Goal: Task Accomplishment & Management: Manage account settings

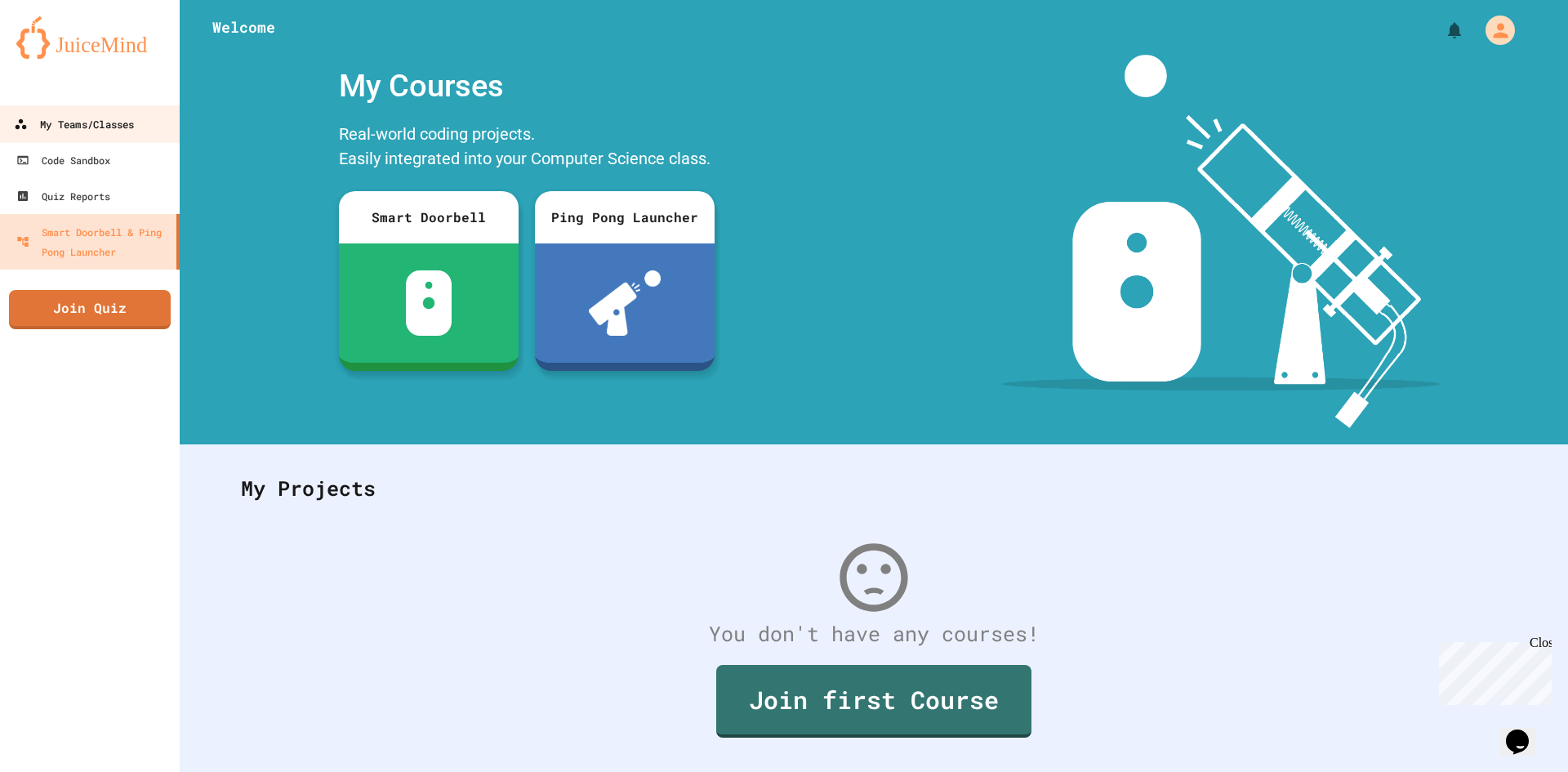
click at [67, 122] on div "My Teams/Classes" at bounding box center [74, 124] width 120 height 20
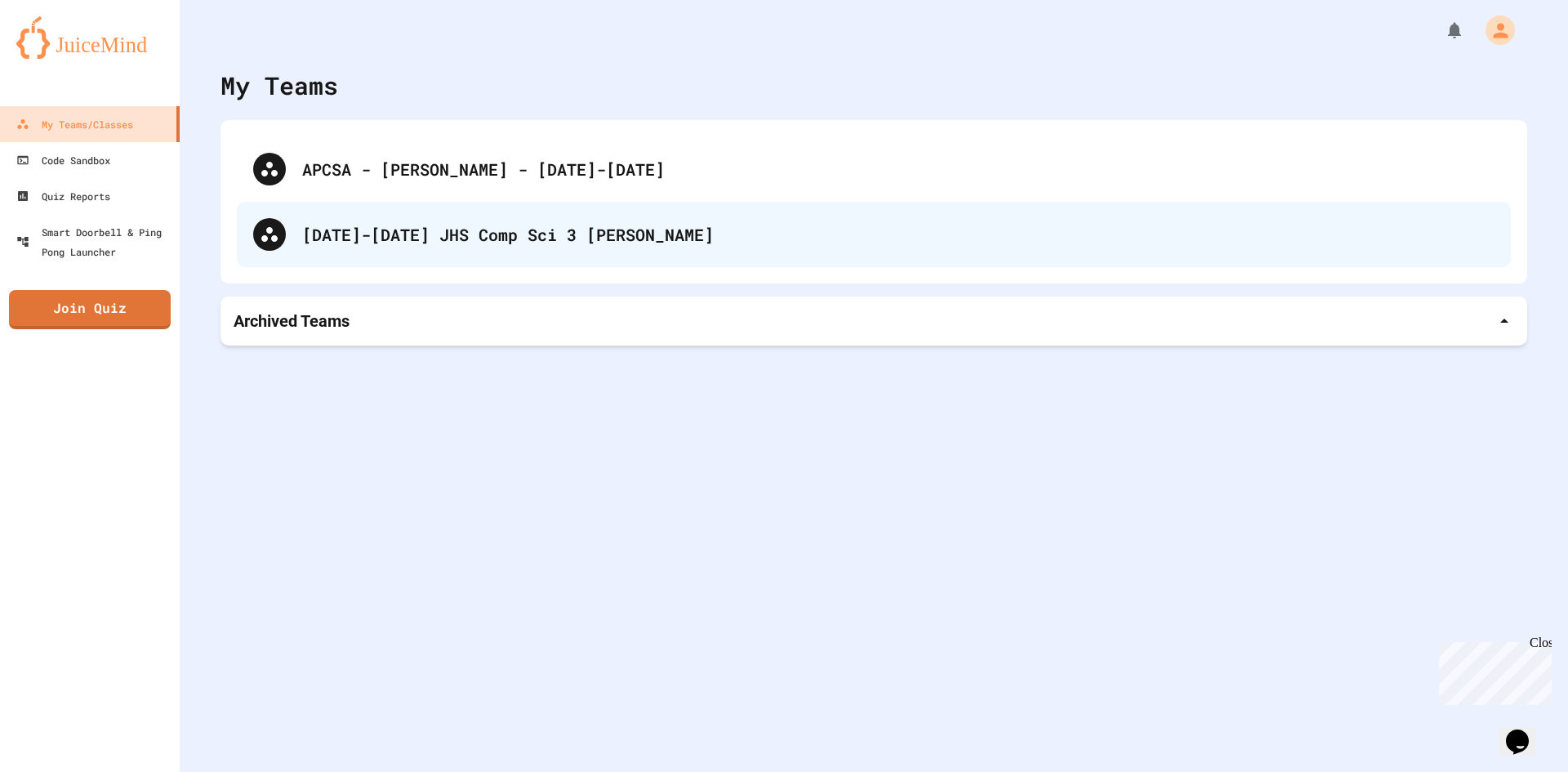
click at [429, 244] on div "[DATE]-[DATE] JHS Comp Sci 3 [PERSON_NAME]" at bounding box center [899, 234] width 1192 height 25
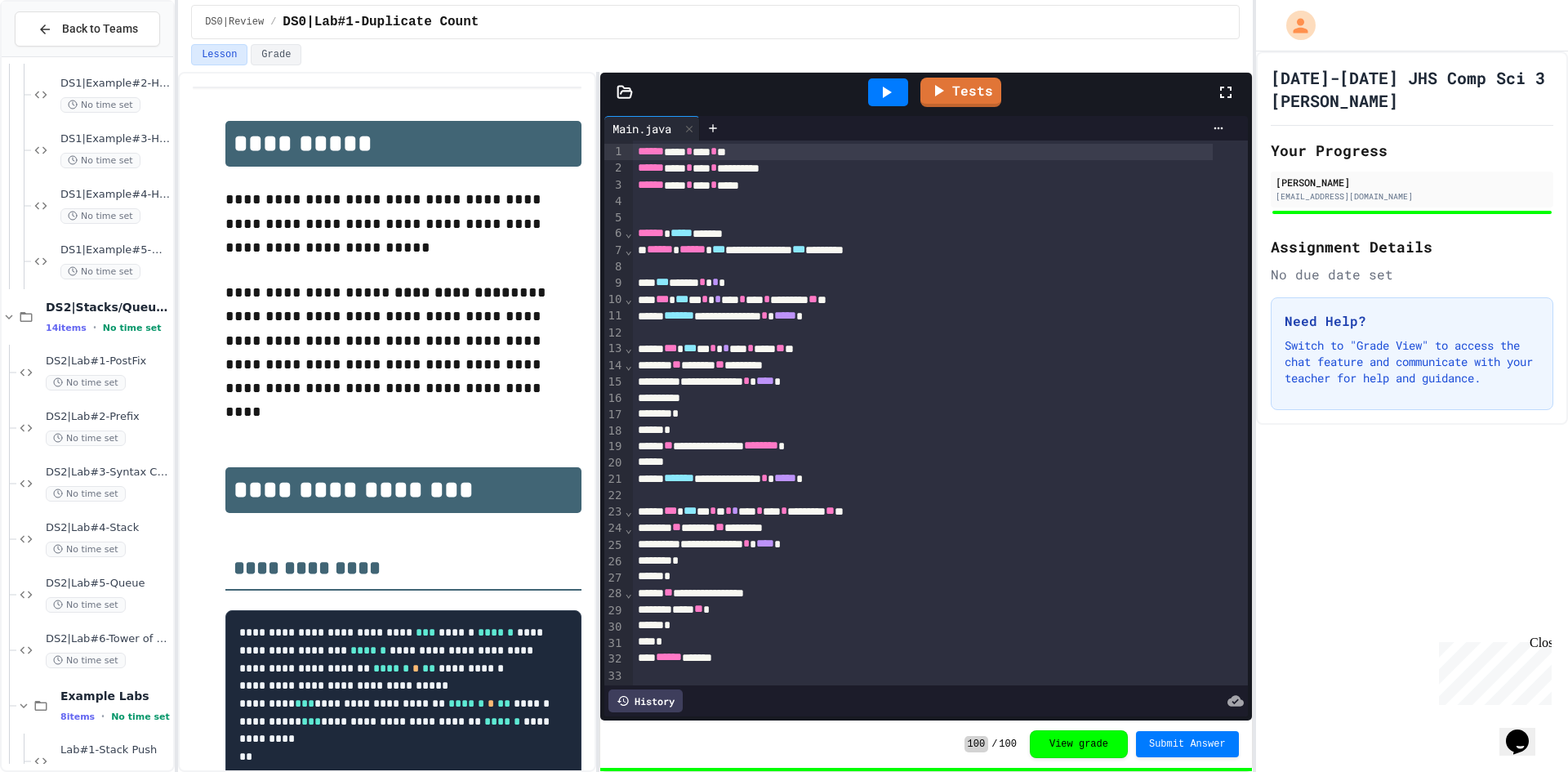
scroll to position [1485, 0]
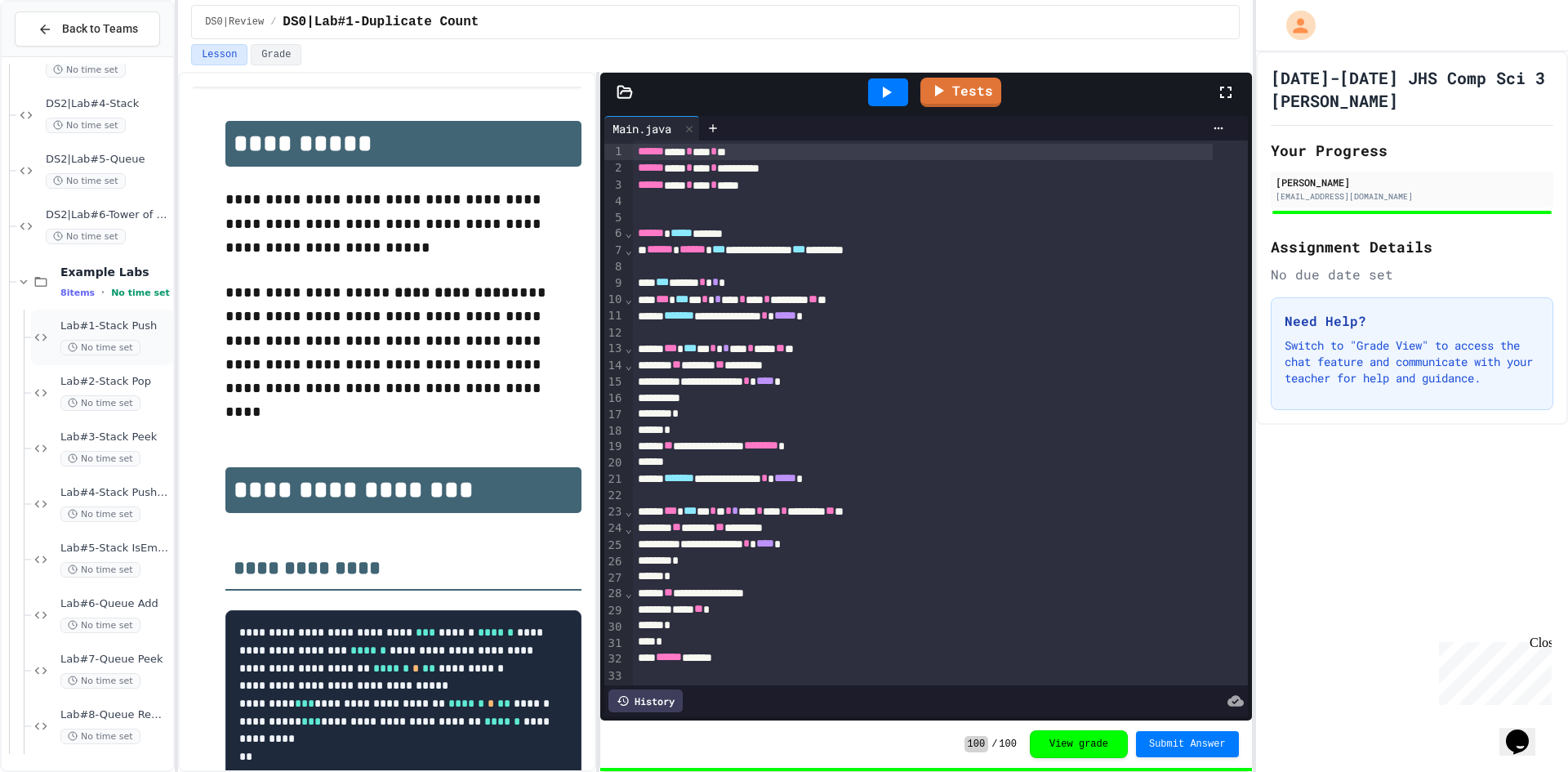
click at [94, 321] on span "Lab#1-Stack Push" at bounding box center [116, 327] width 110 height 14
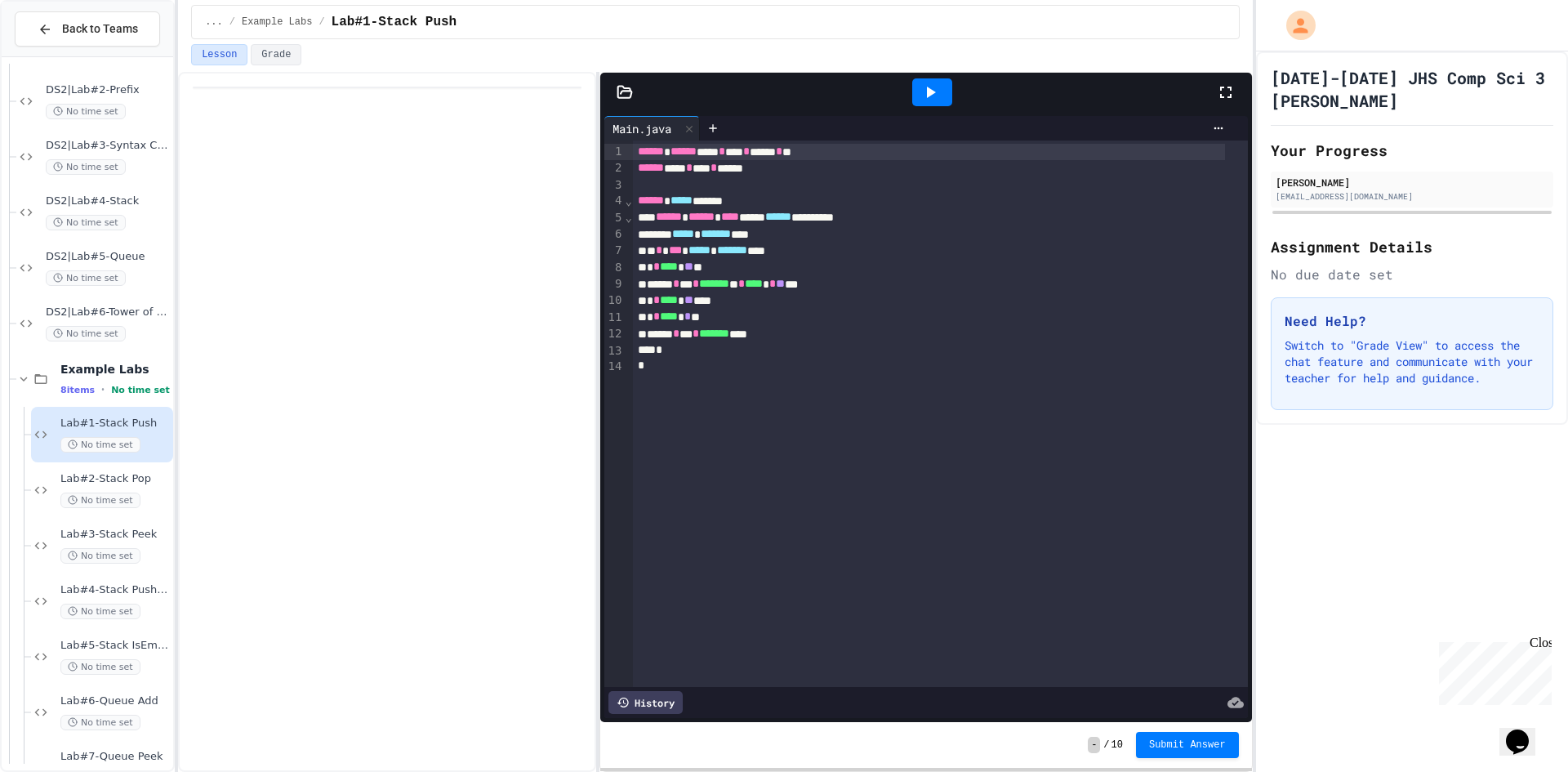
scroll to position [1485, 0]
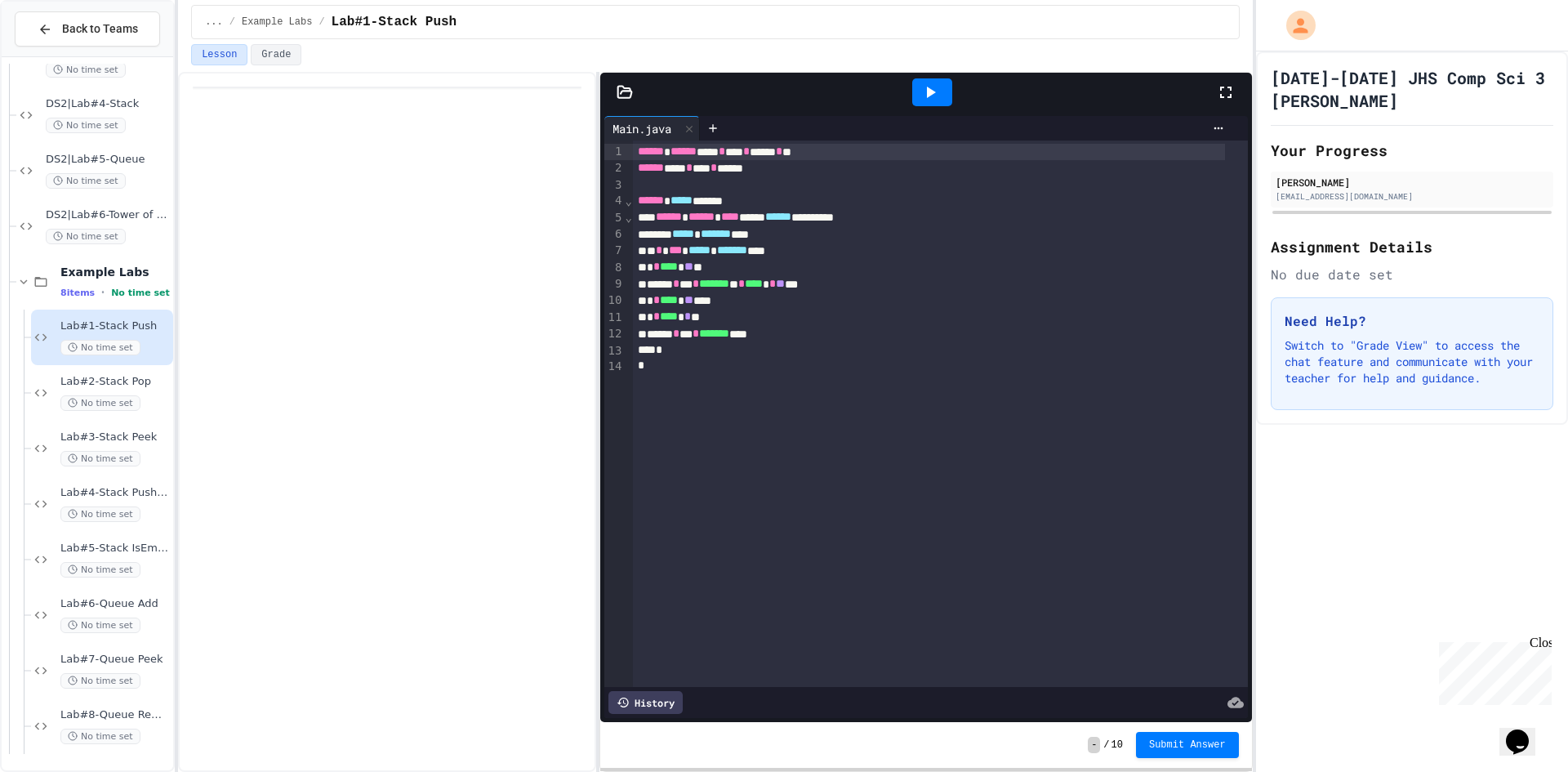
click at [216, 336] on div at bounding box center [387, 421] width 417 height 700
click at [146, 411] on div "Lab#2-Stack Pop No time set" at bounding box center [102, 392] width 142 height 56
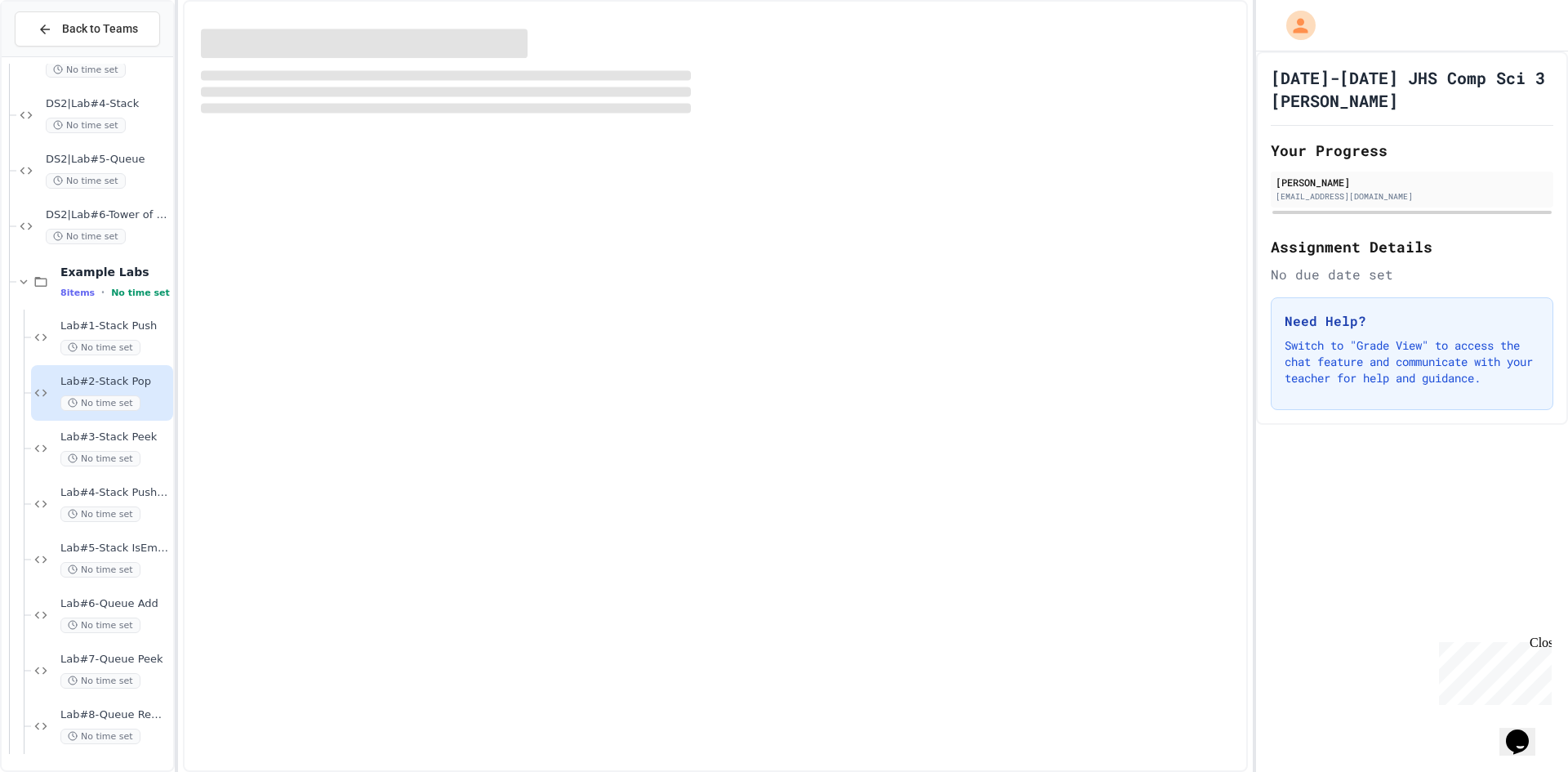
scroll to position [1466, 0]
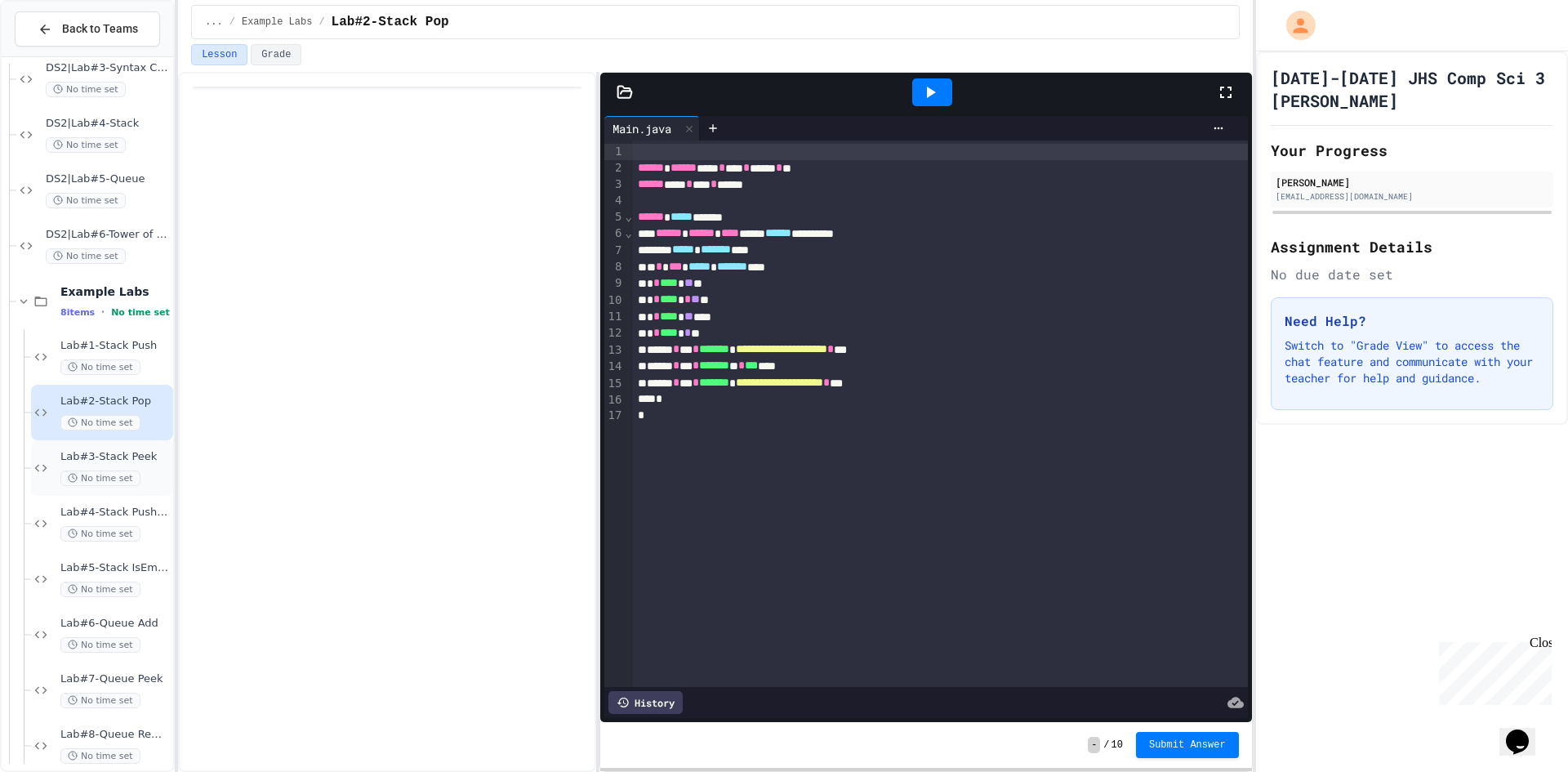
click at [128, 446] on div "Lab#3-Stack Peek No time set" at bounding box center [102, 468] width 142 height 56
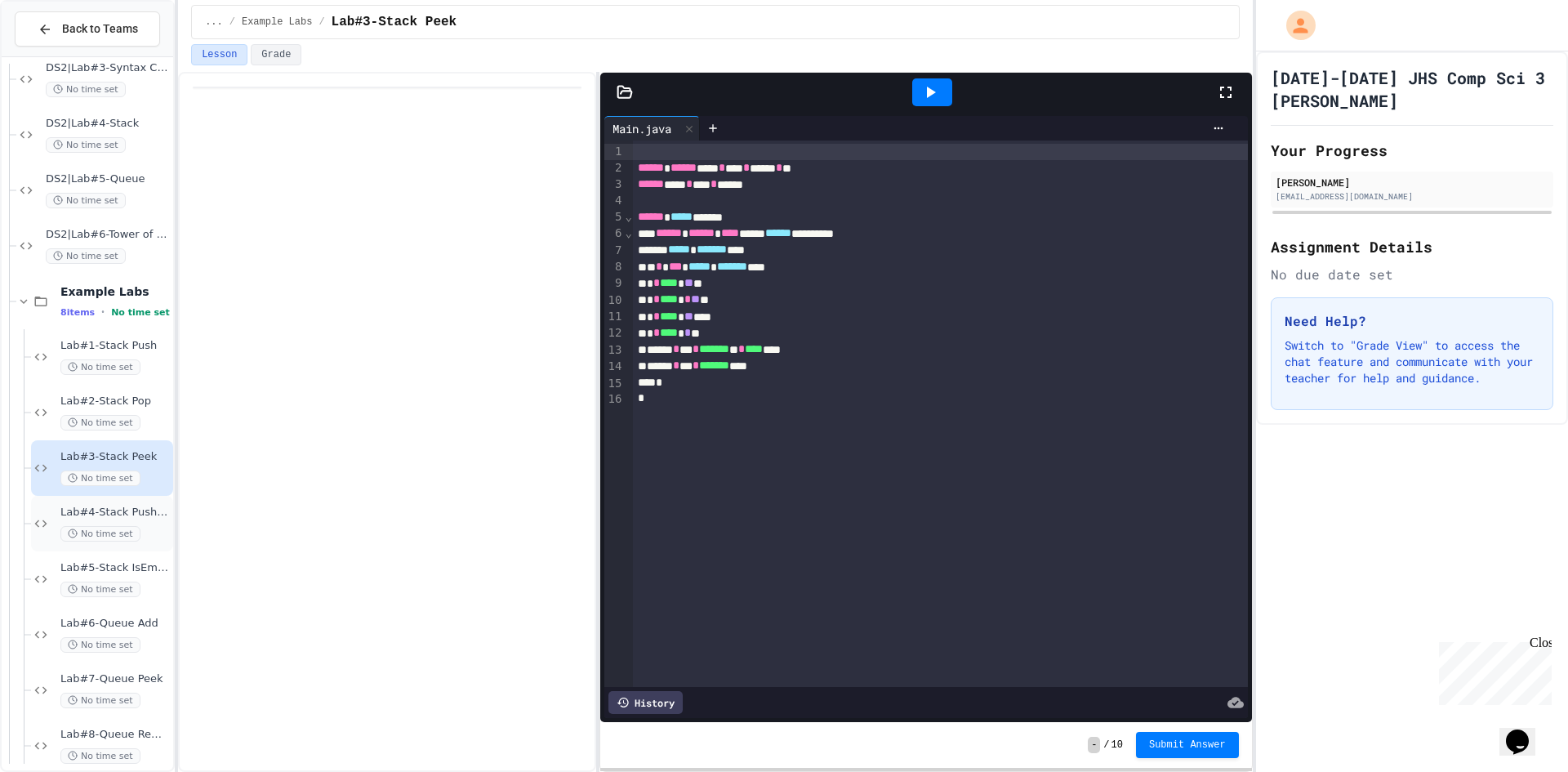
click at [137, 537] on div "No time set" at bounding box center [116, 534] width 110 height 16
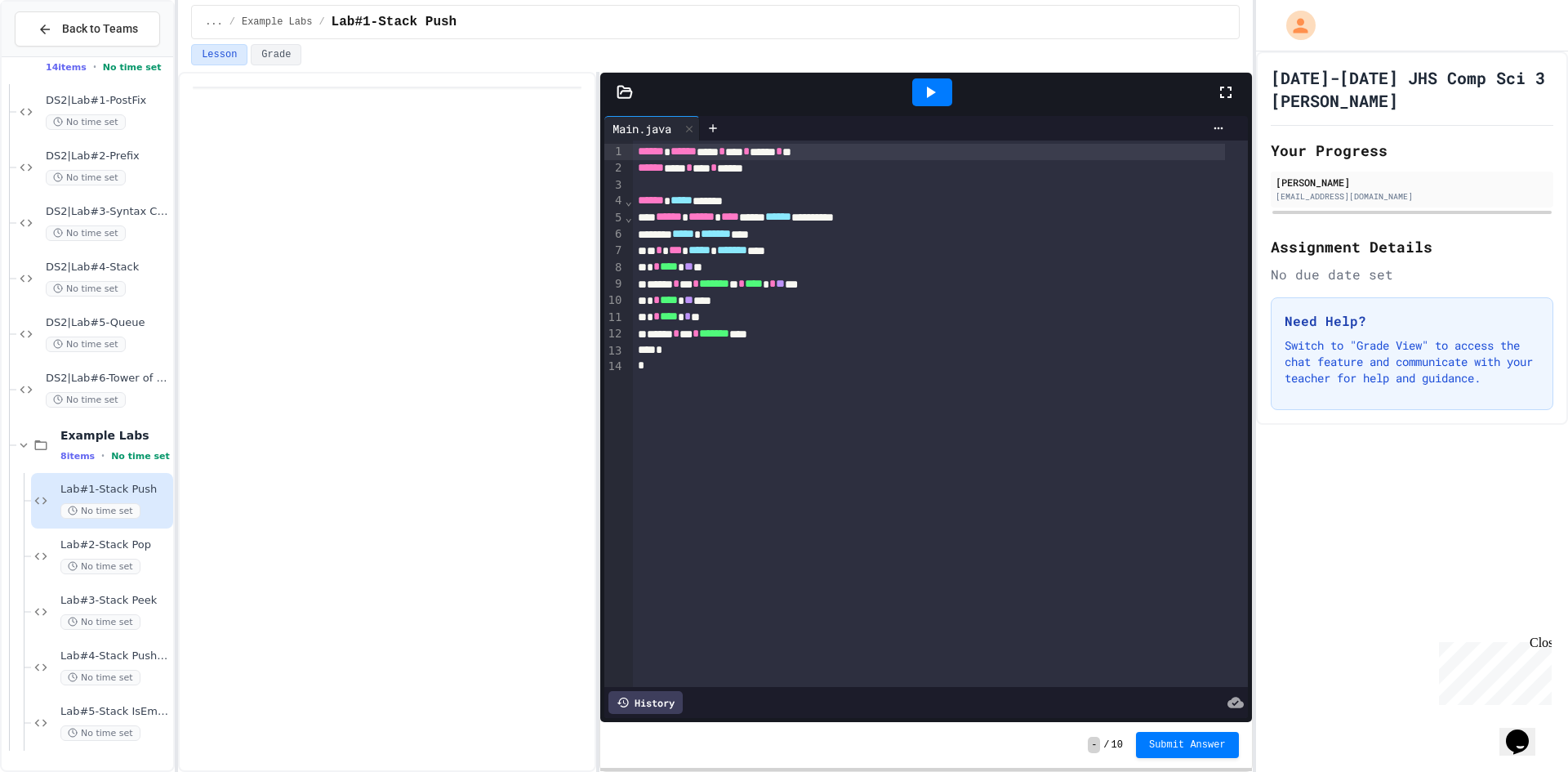
scroll to position [1240, 0]
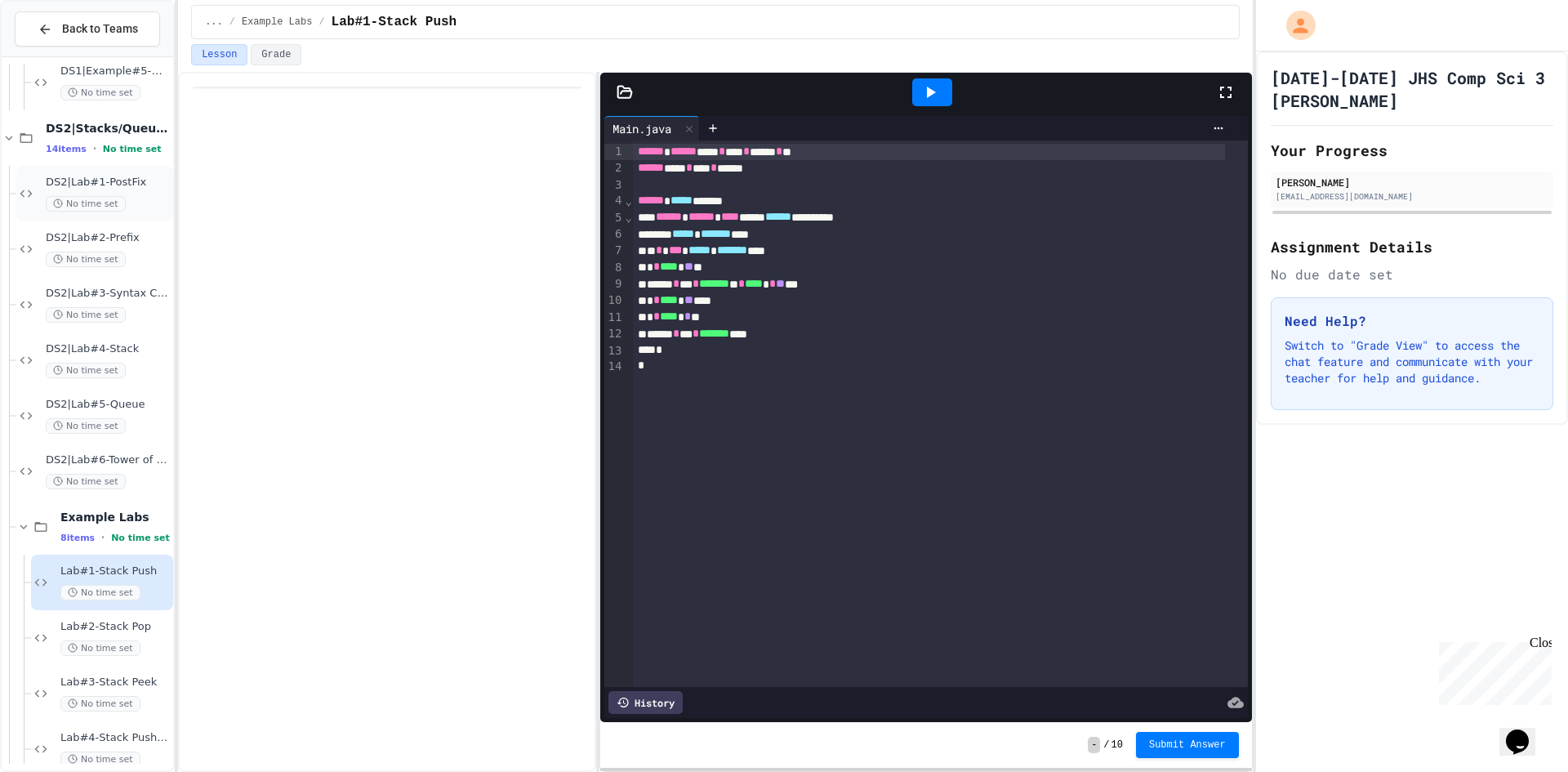
click at [106, 187] on span "DS2|Lab#1-PostFix" at bounding box center [108, 183] width 124 height 14
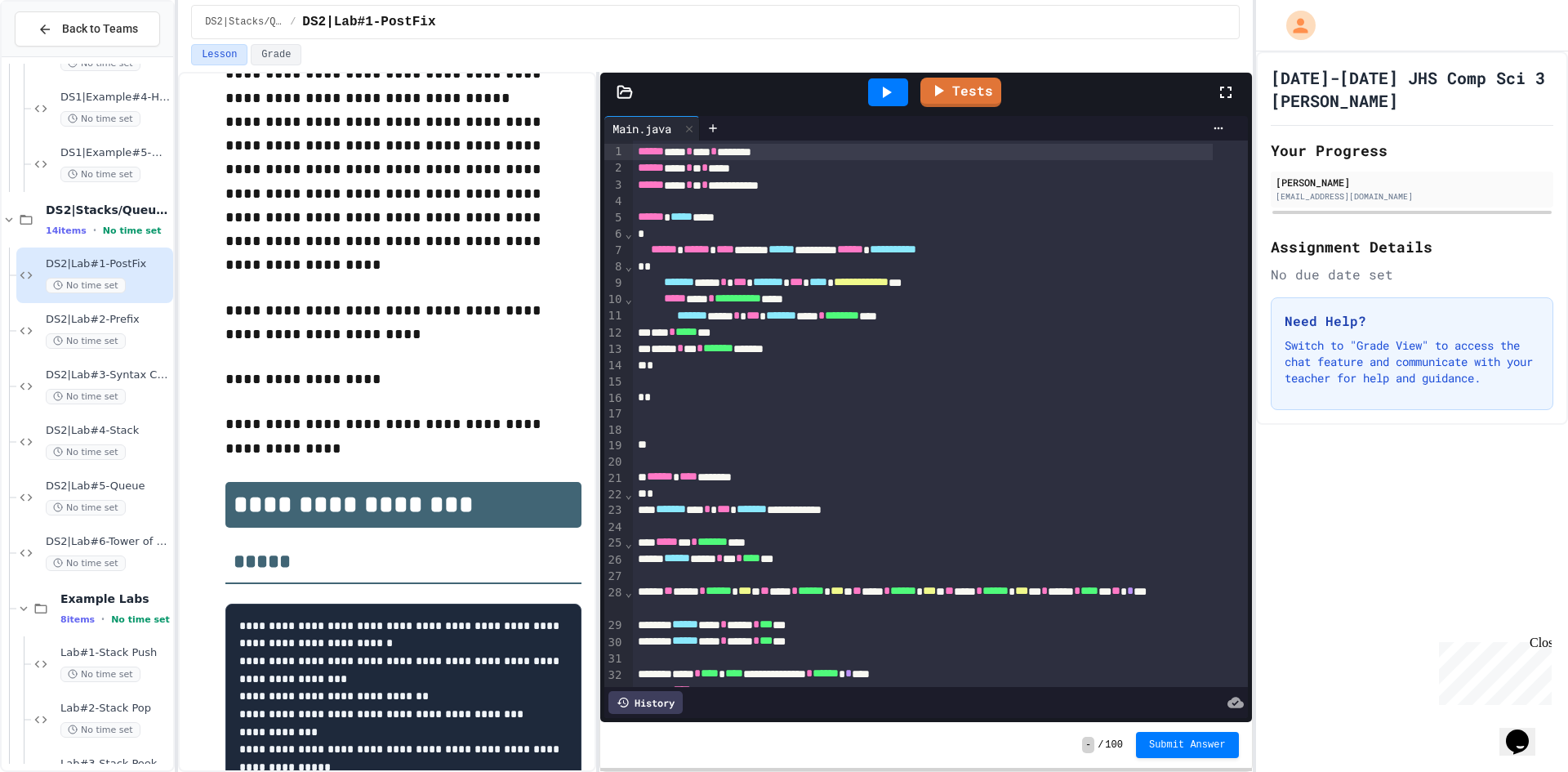
scroll to position [327, 0]
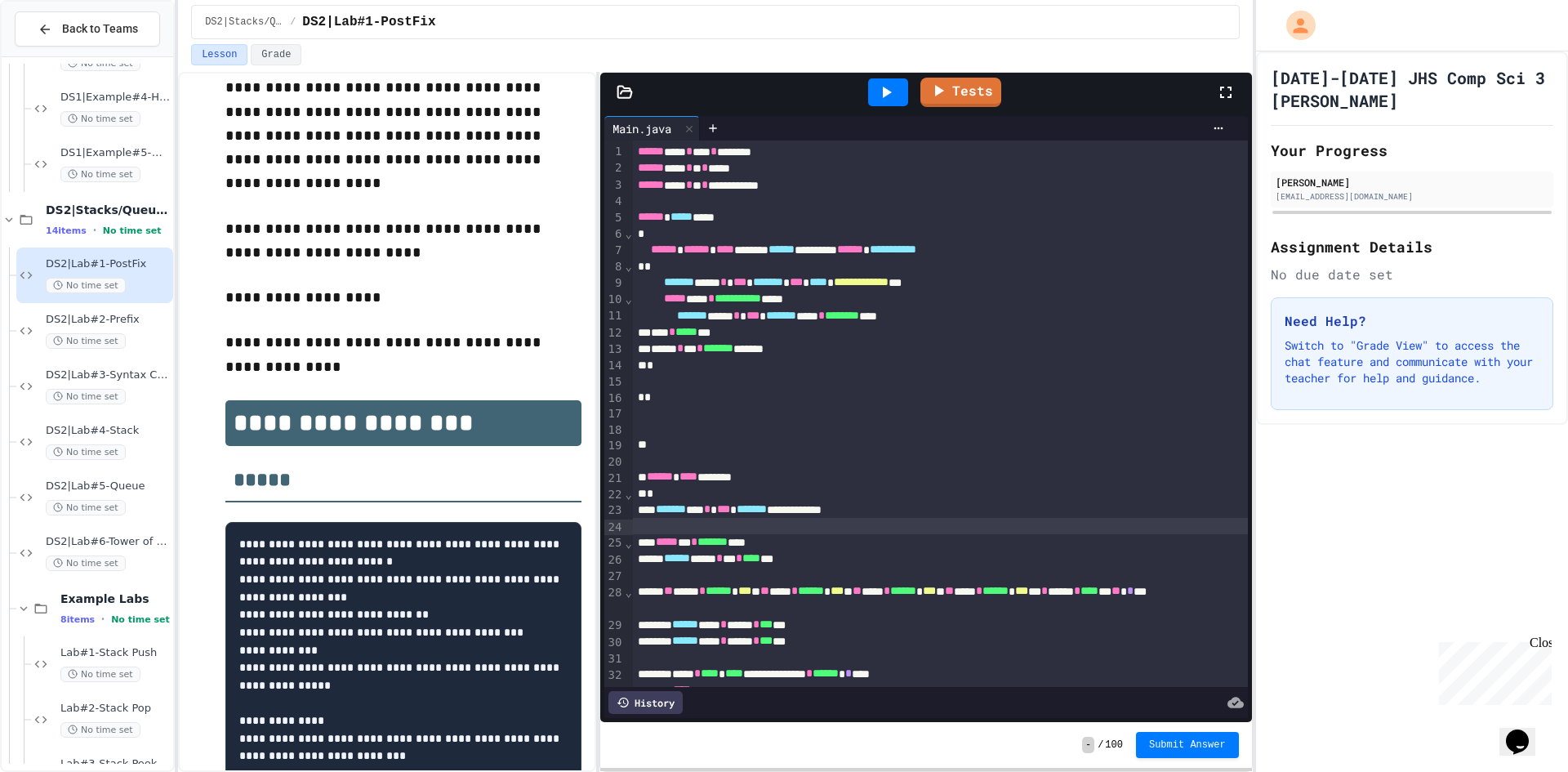
click at [812, 525] on div at bounding box center [941, 525] width 615 height 16
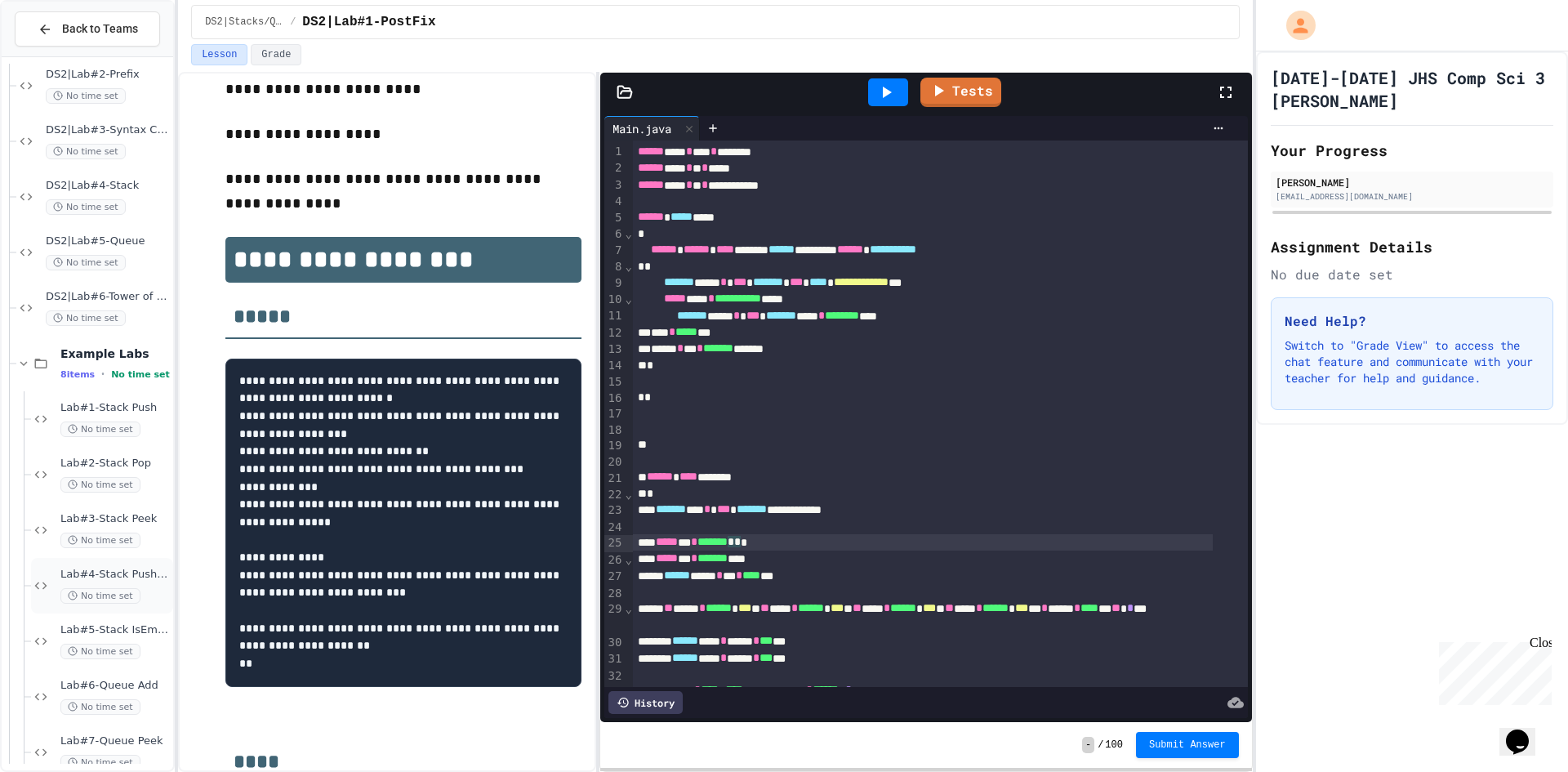
scroll to position [1322, 0]
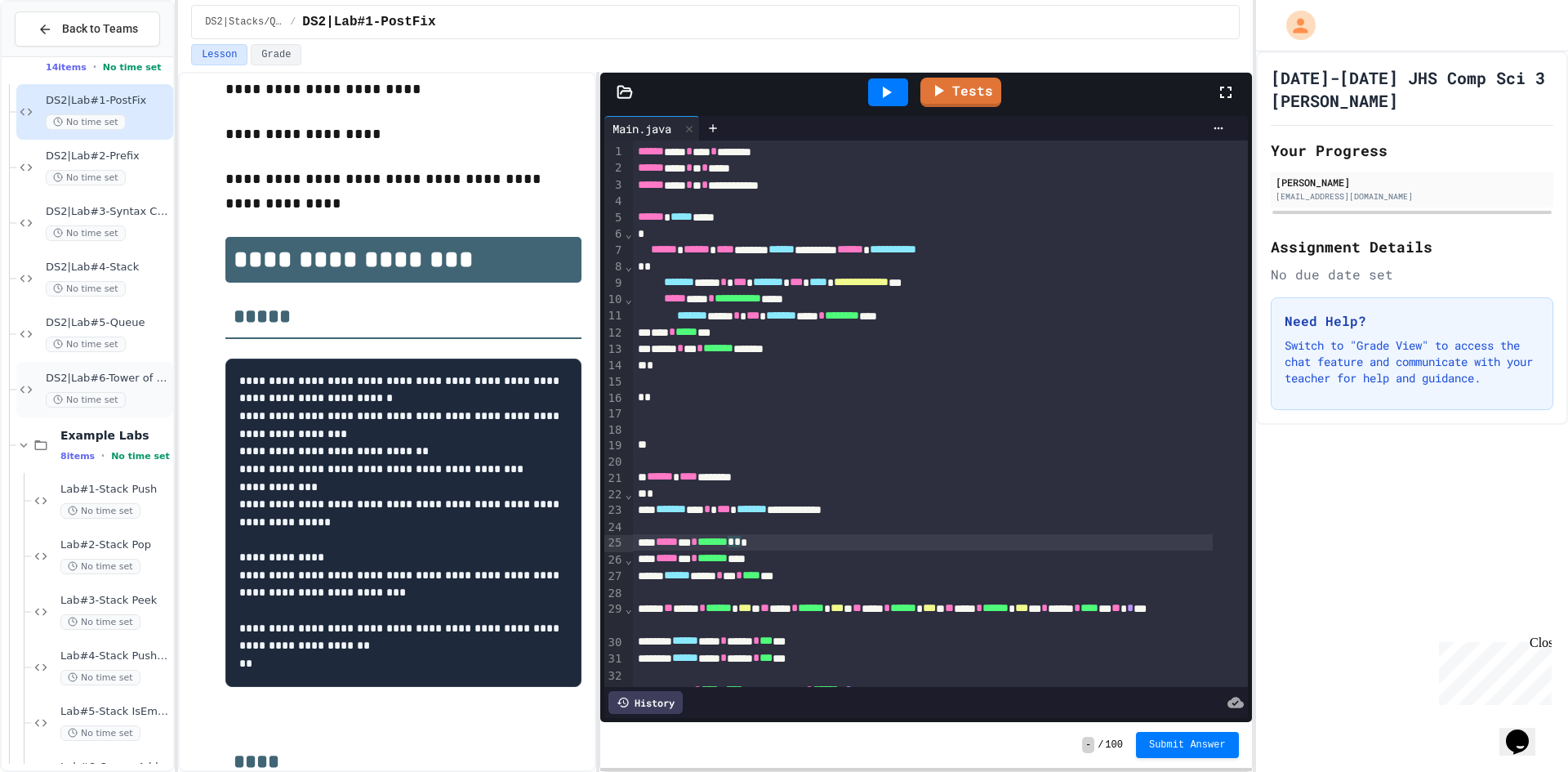
click at [113, 383] on span "DS2|Lab#6-Tower of [GEOGRAPHIC_DATA](Extra Credit)" at bounding box center [108, 379] width 124 height 14
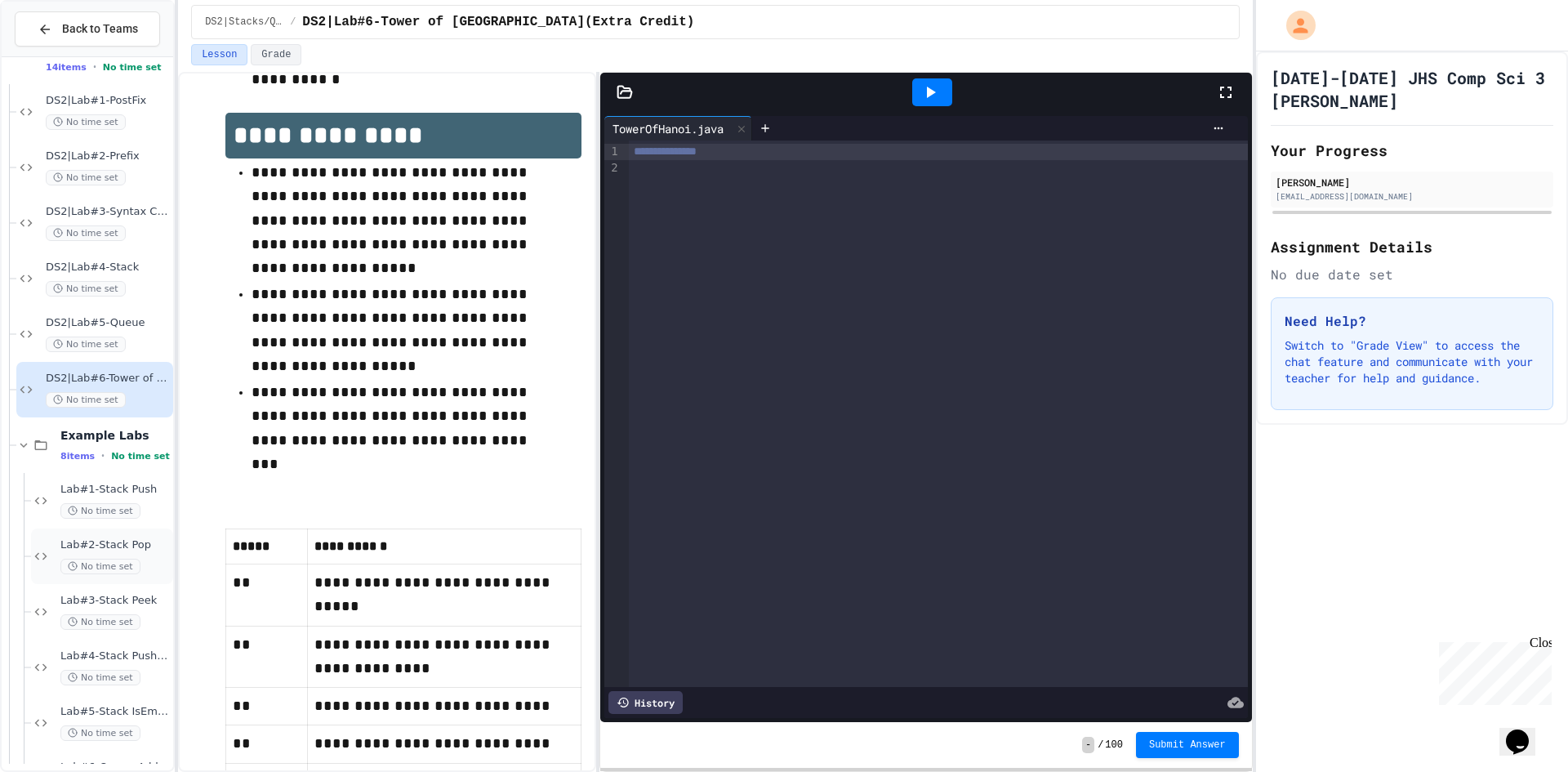
scroll to position [1158, 0]
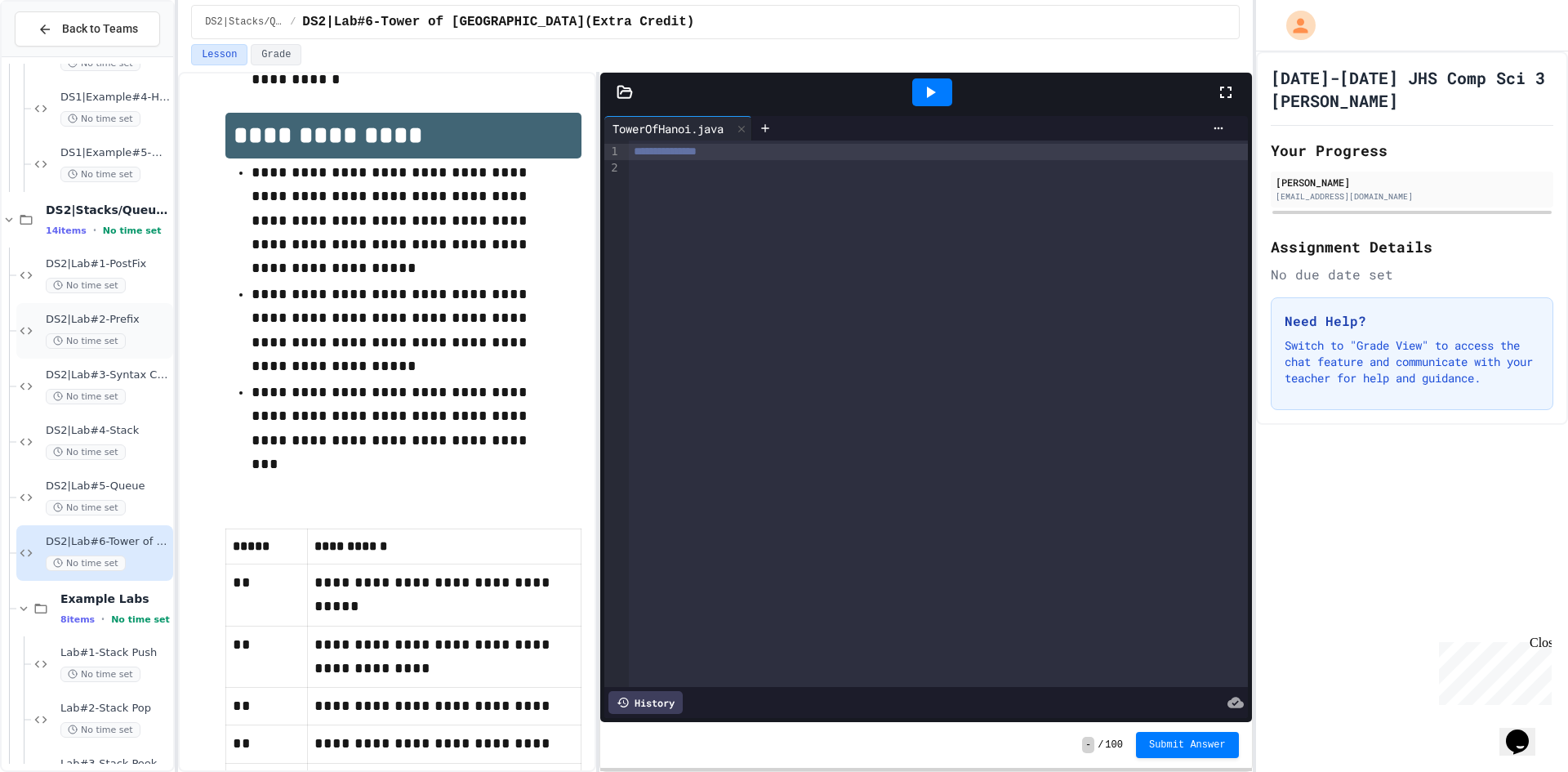
click at [113, 340] on span "No time set" at bounding box center [86, 342] width 80 height 16
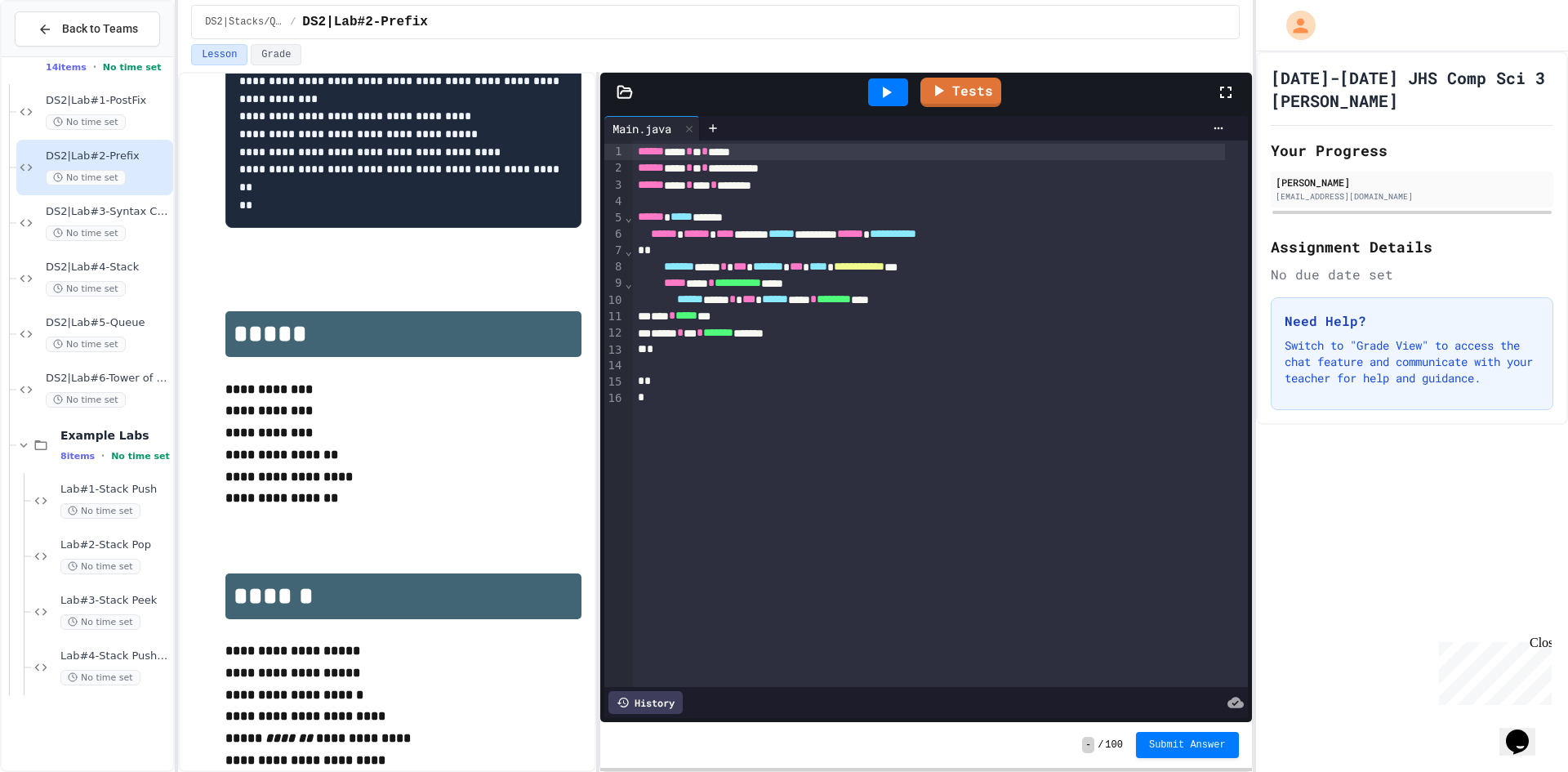
scroll to position [1158, 0]
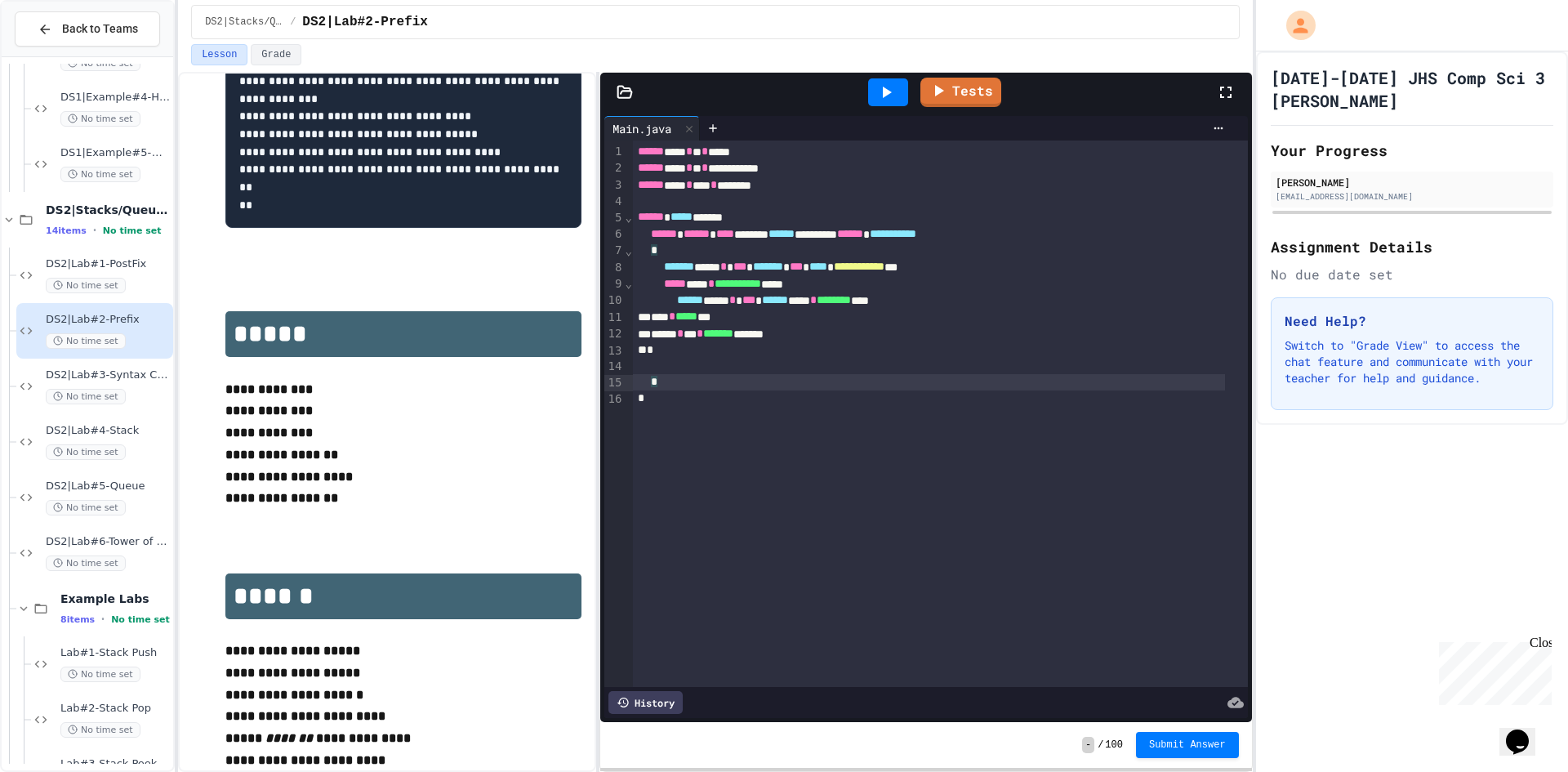
click at [941, 383] on div "*" at bounding box center [929, 382] width 592 height 16
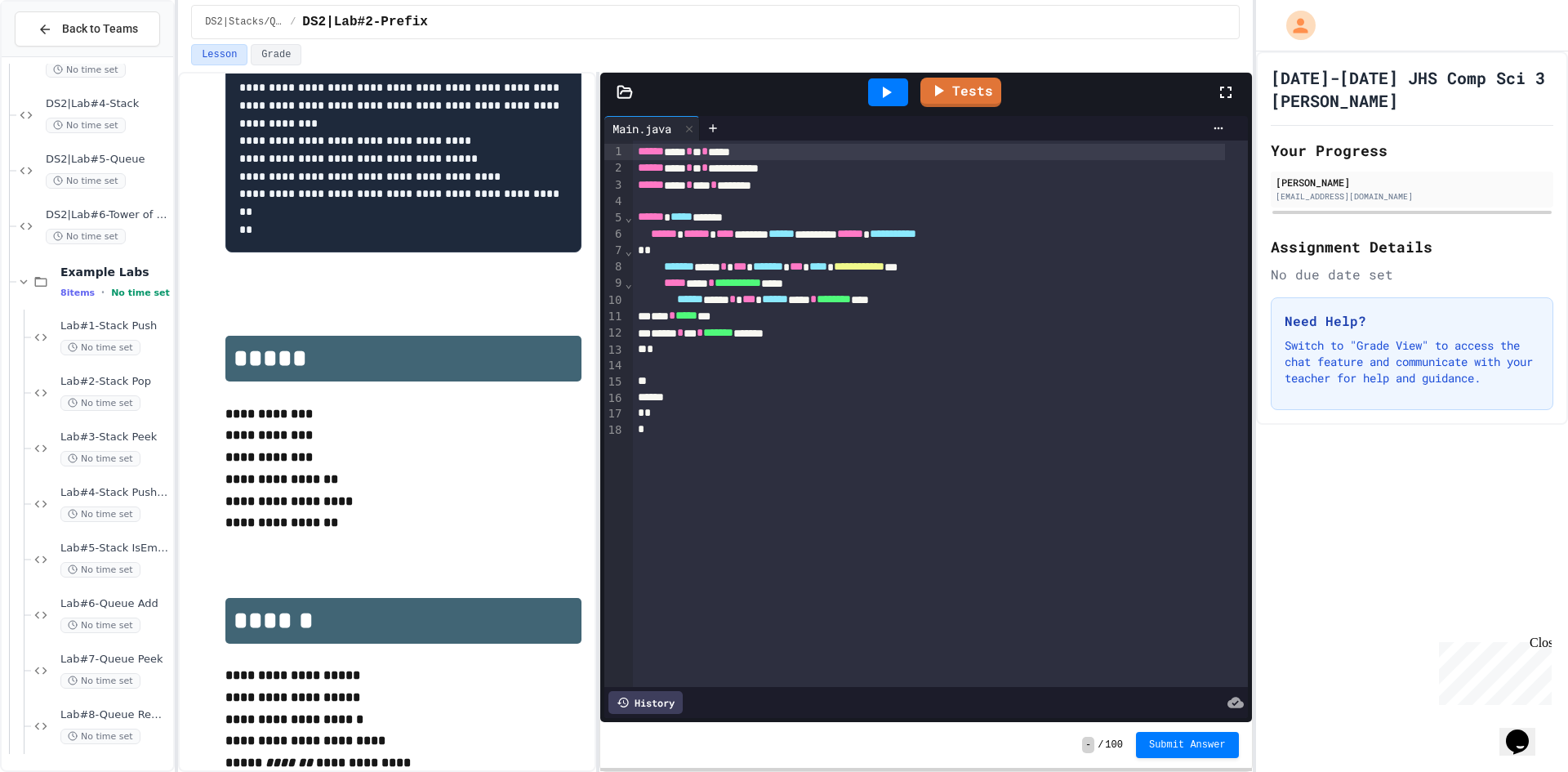
scroll to position [1249, 0]
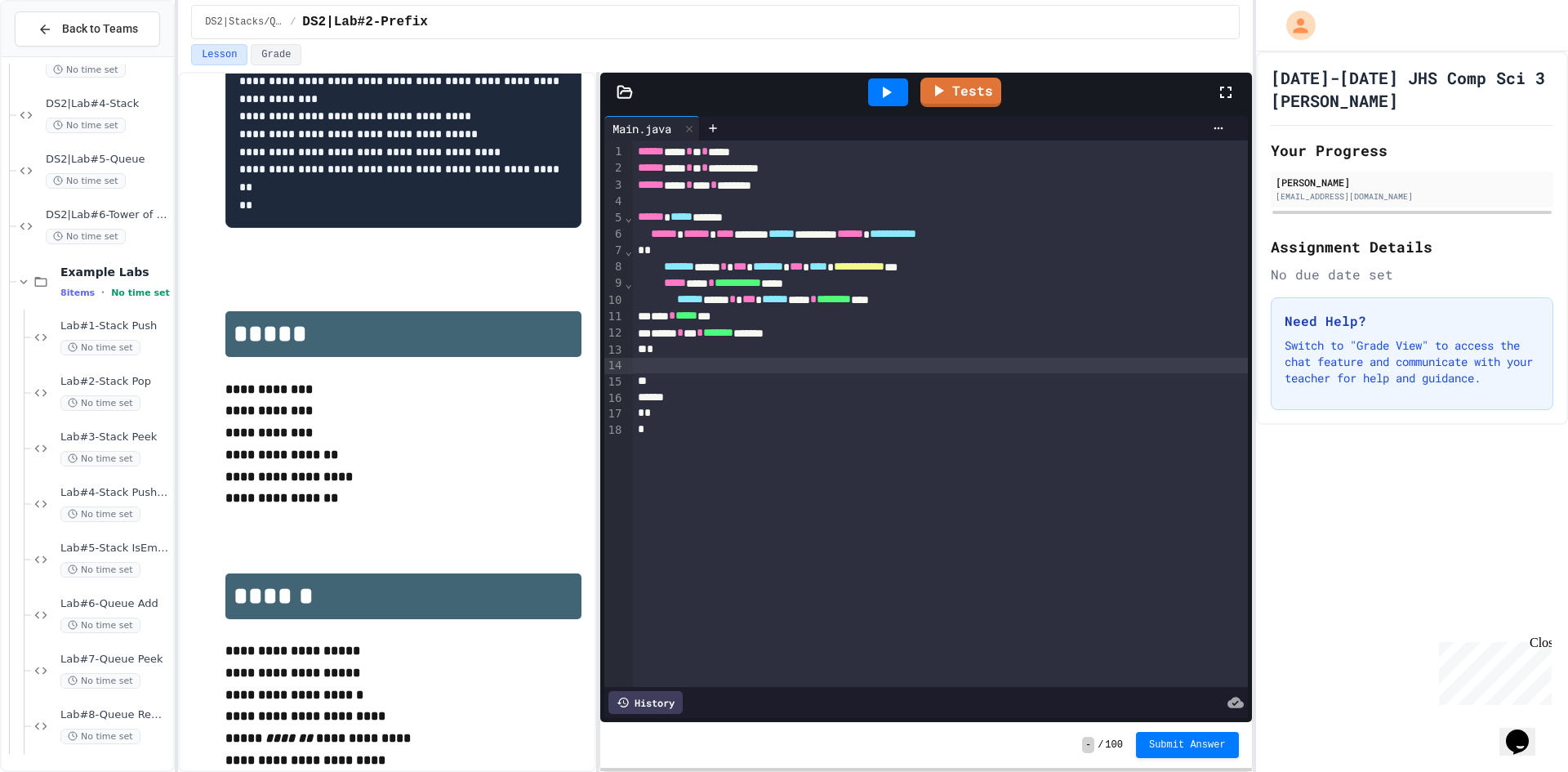
click at [723, 363] on div at bounding box center [941, 366] width 615 height 16
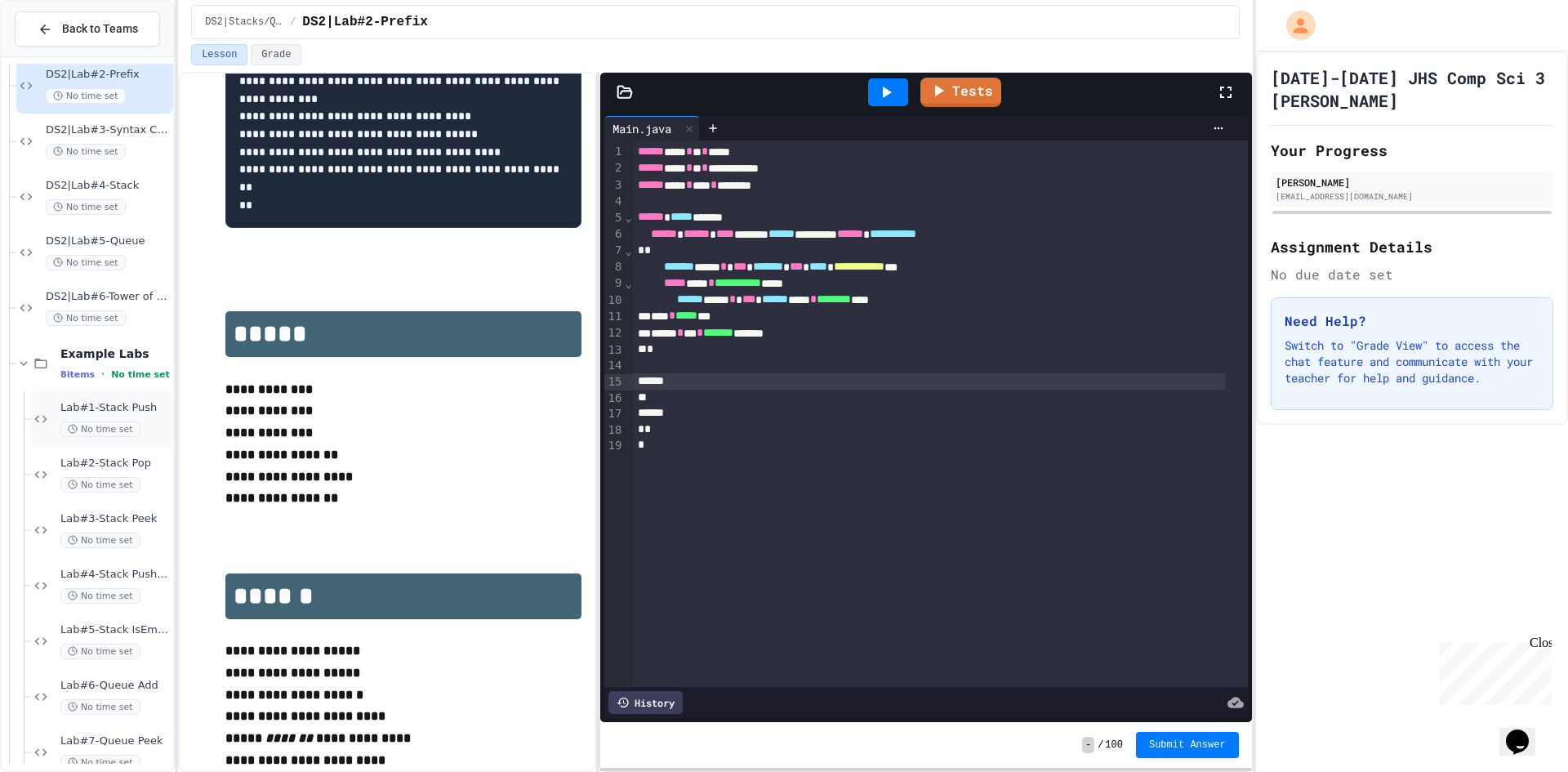
scroll to position [1240, 0]
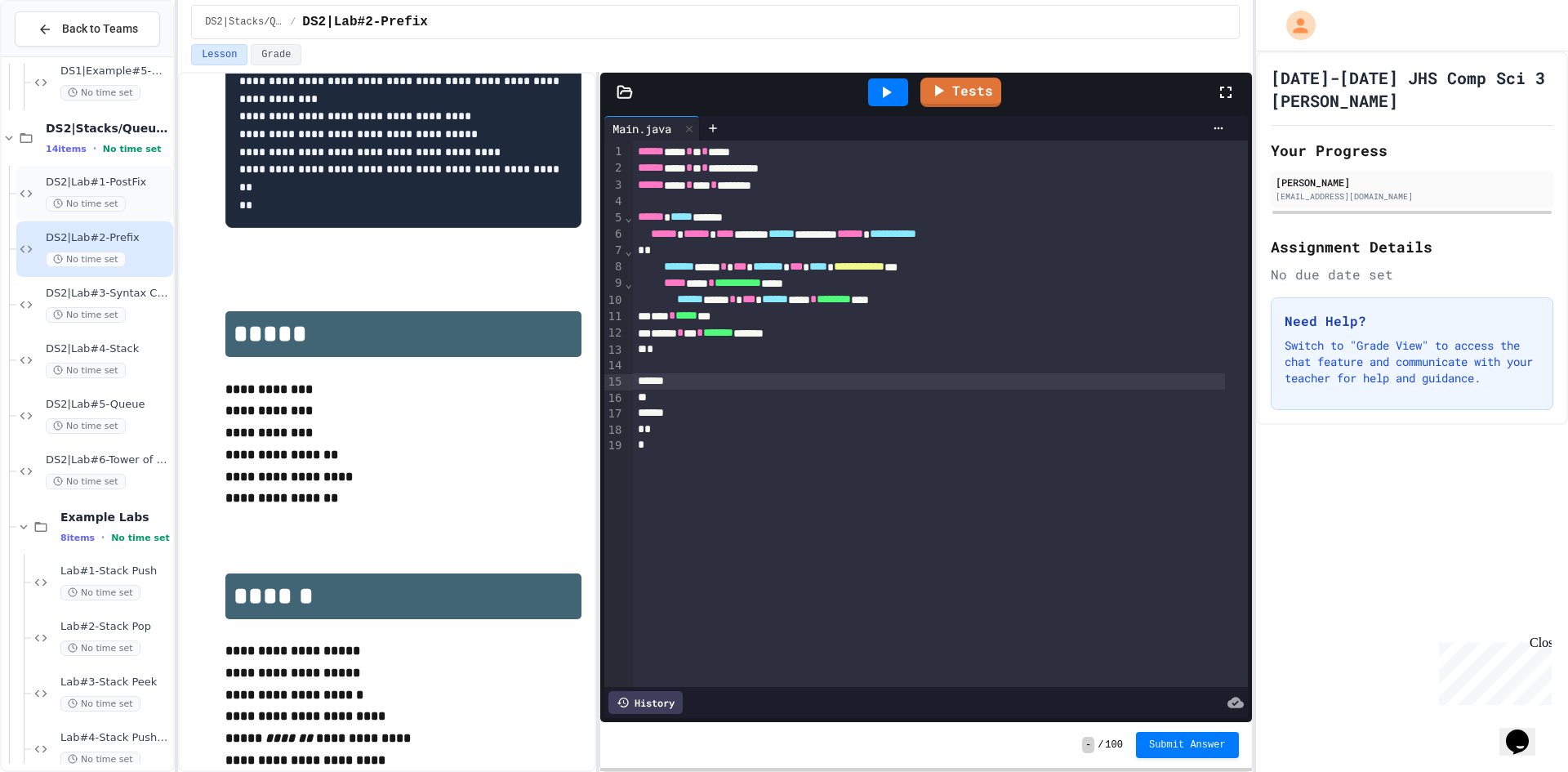
click at [83, 168] on div "DS2|Lab#1-PostFix No time set" at bounding box center [94, 194] width 157 height 56
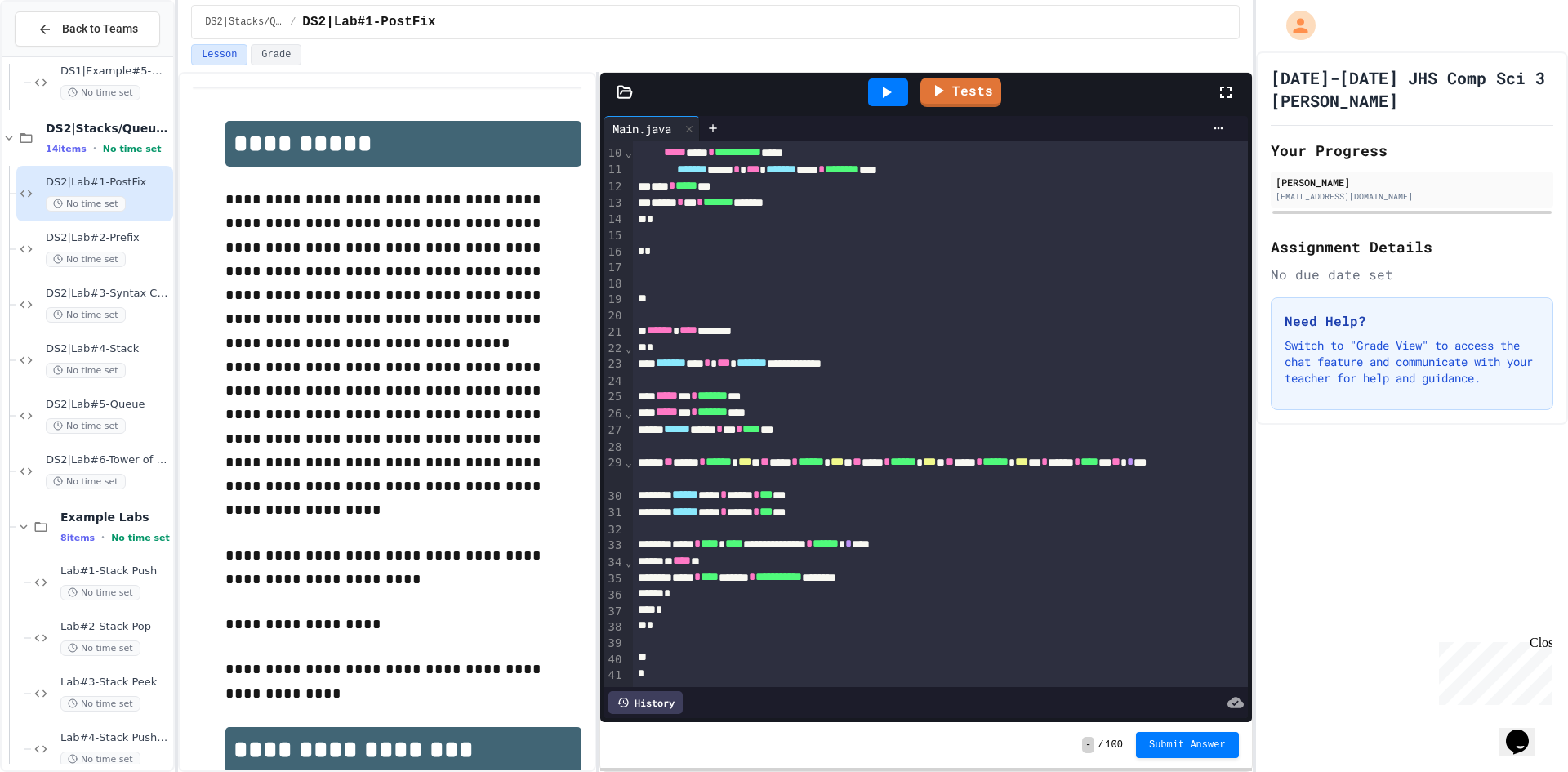
scroll to position [171, 0]
click at [651, 649] on div at bounding box center [923, 657] width 579 height 16
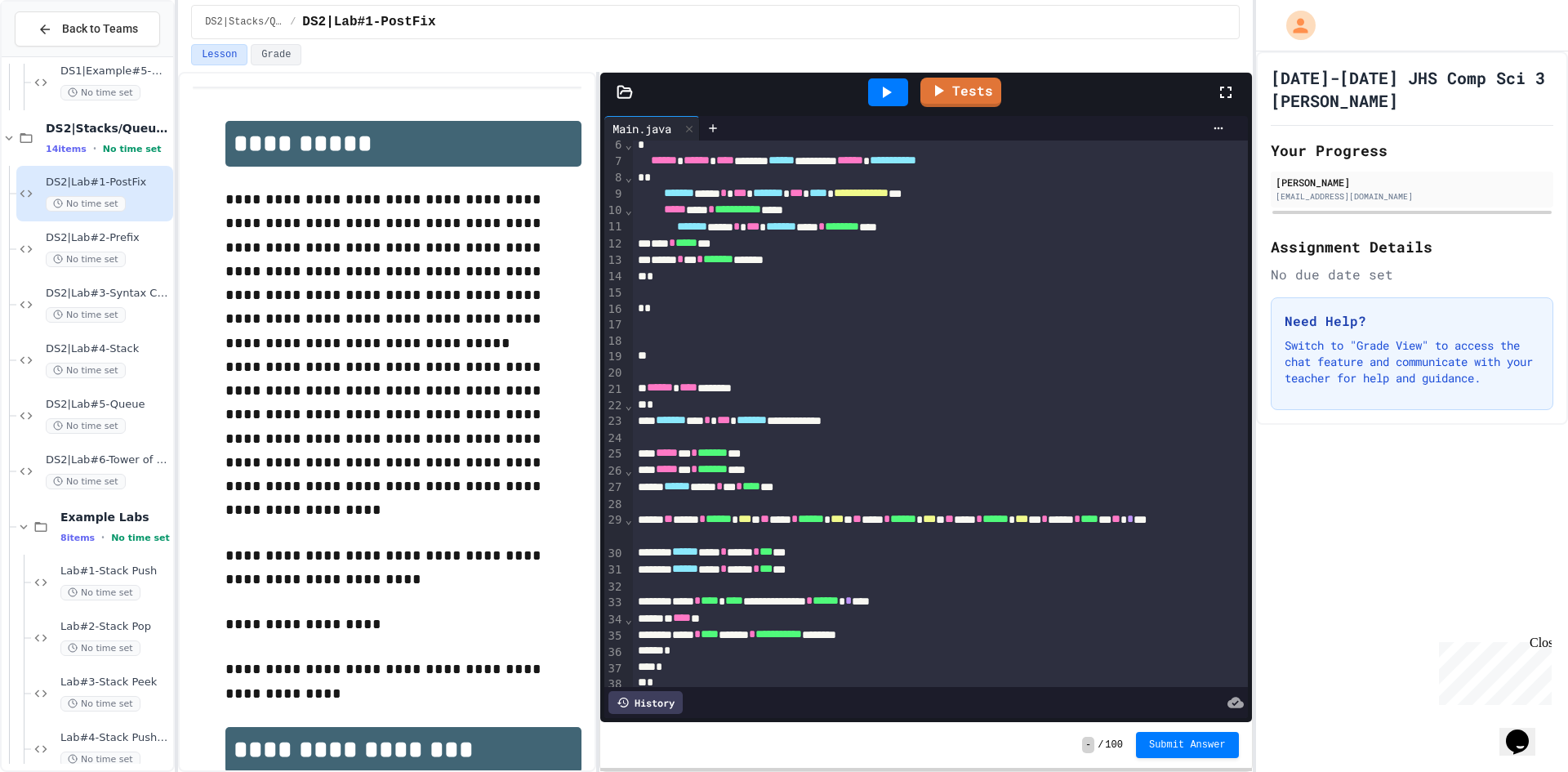
scroll to position [0, 0]
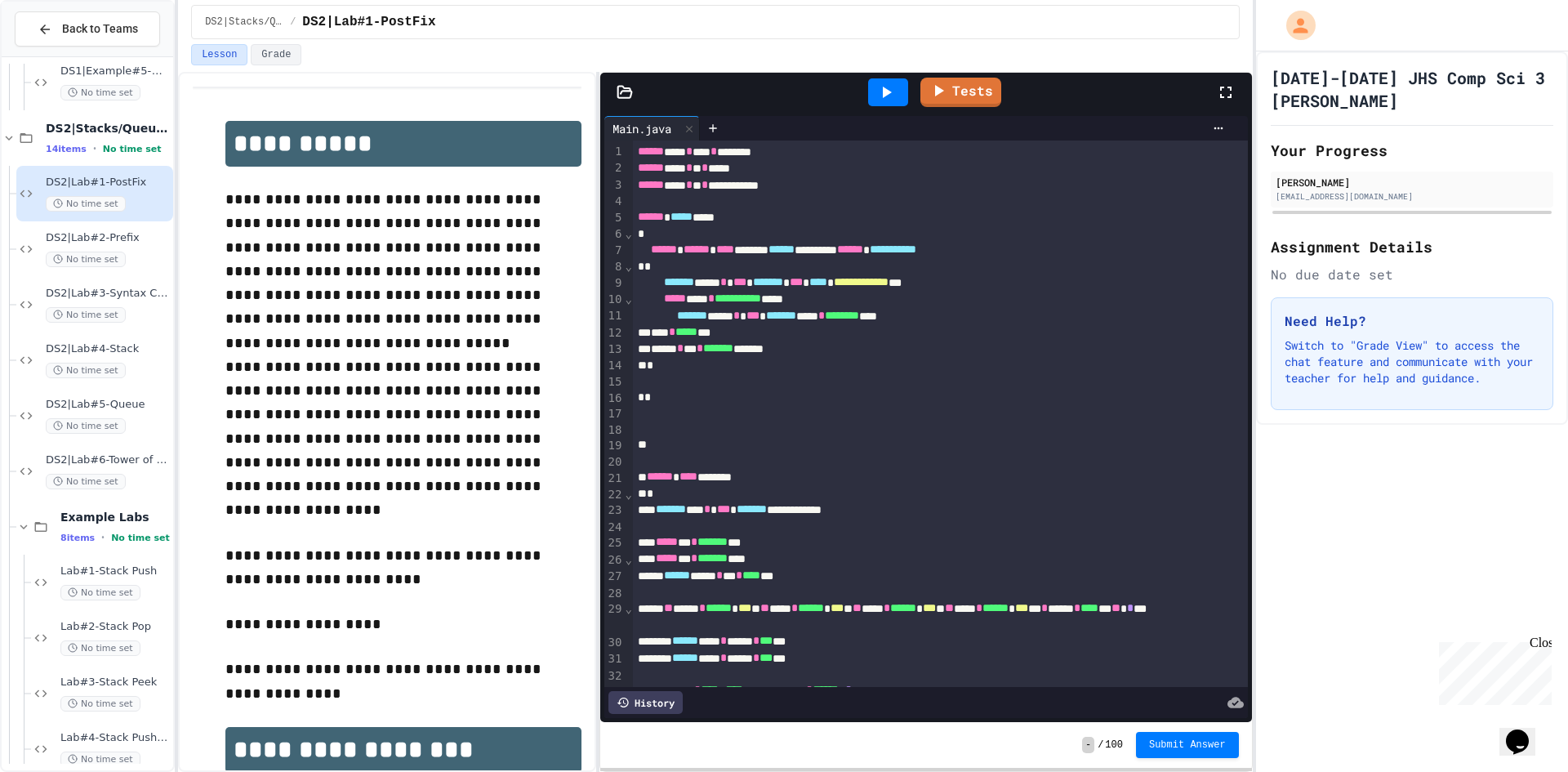
click at [835, 405] on div "*" at bounding box center [923, 397] width 579 height 16
click at [831, 388] on div at bounding box center [923, 382] width 579 height 16
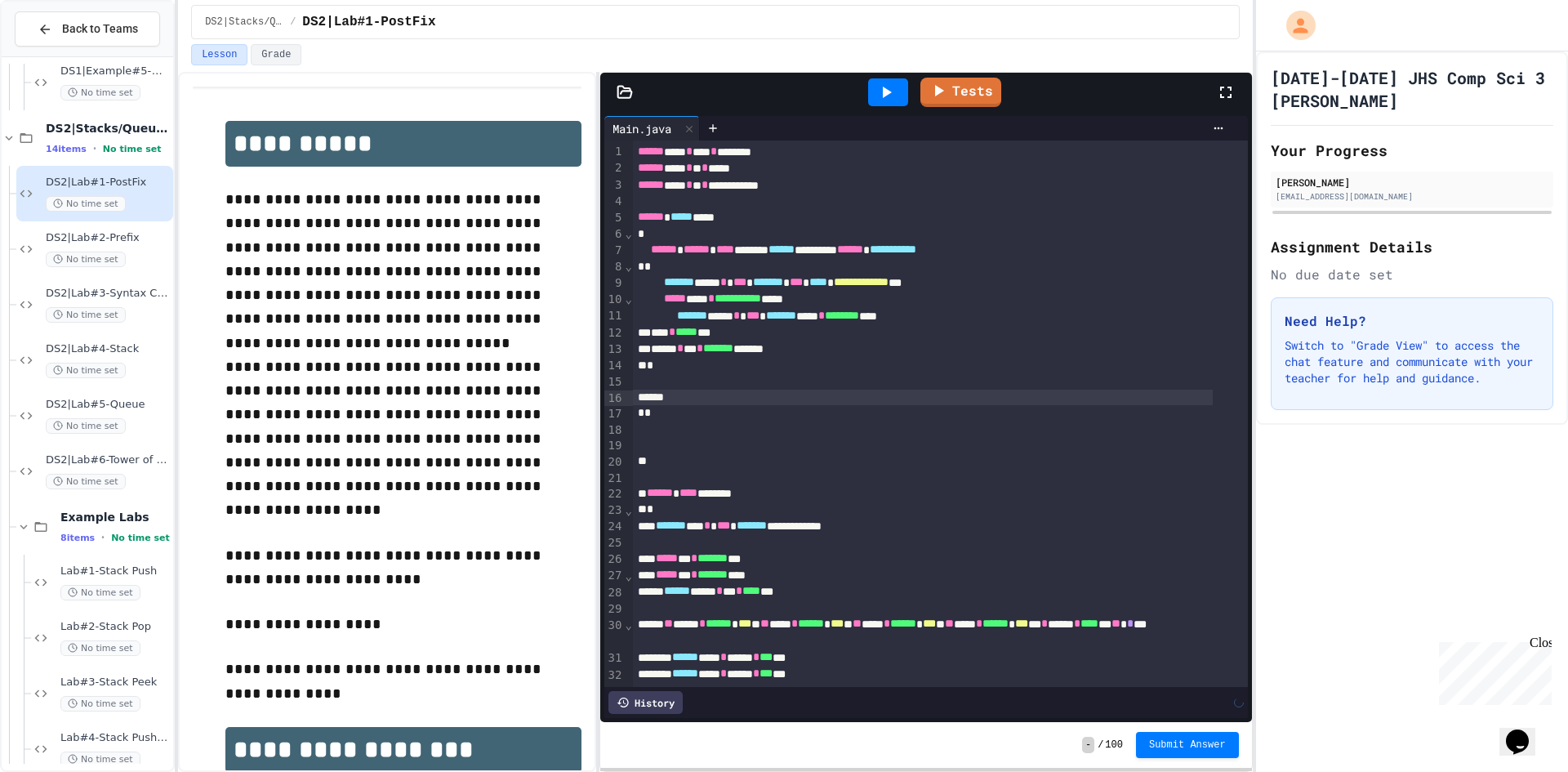
scroll to position [164, 0]
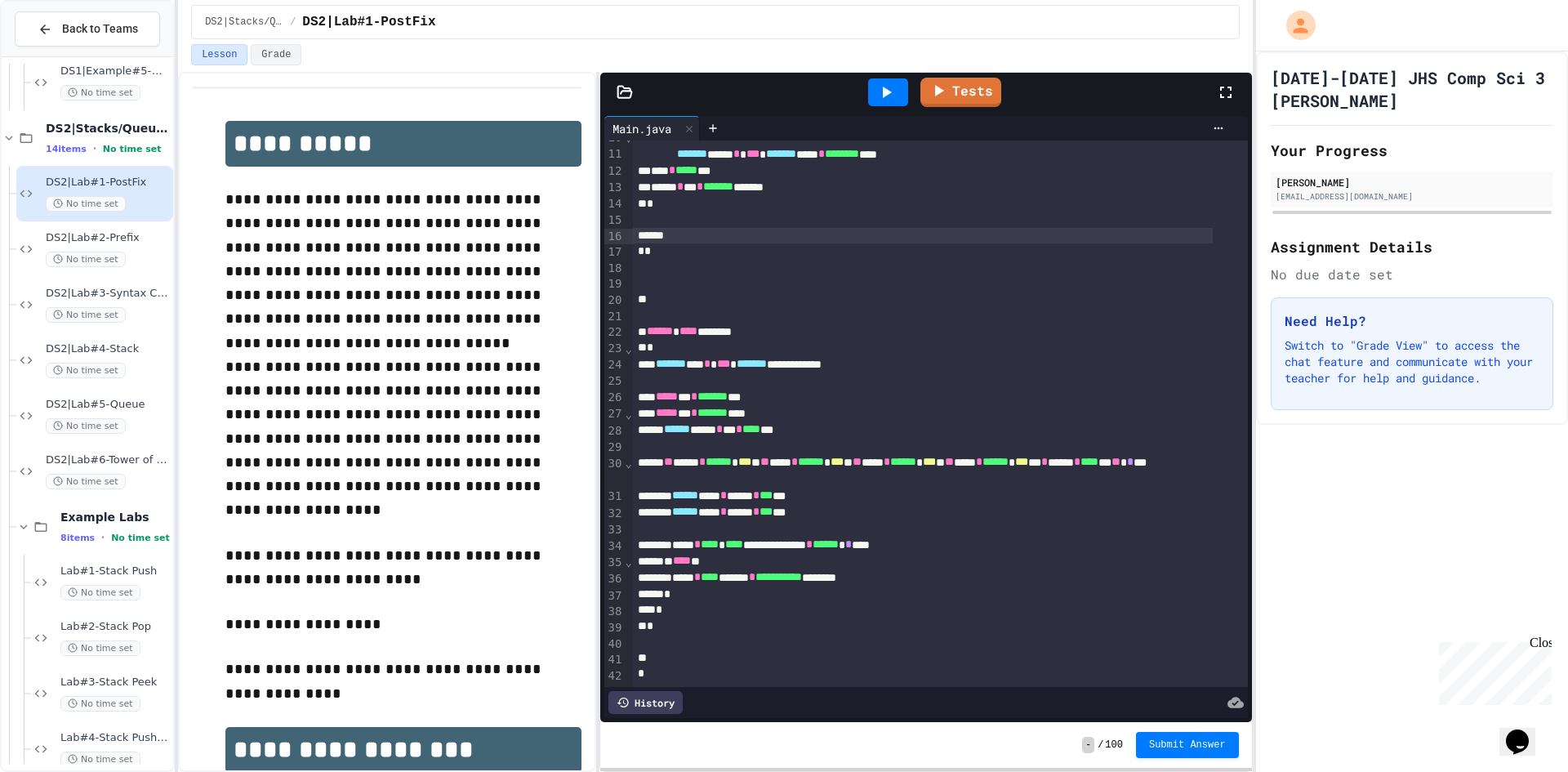
click at [884, 83] on icon at bounding box center [886, 93] width 20 height 20
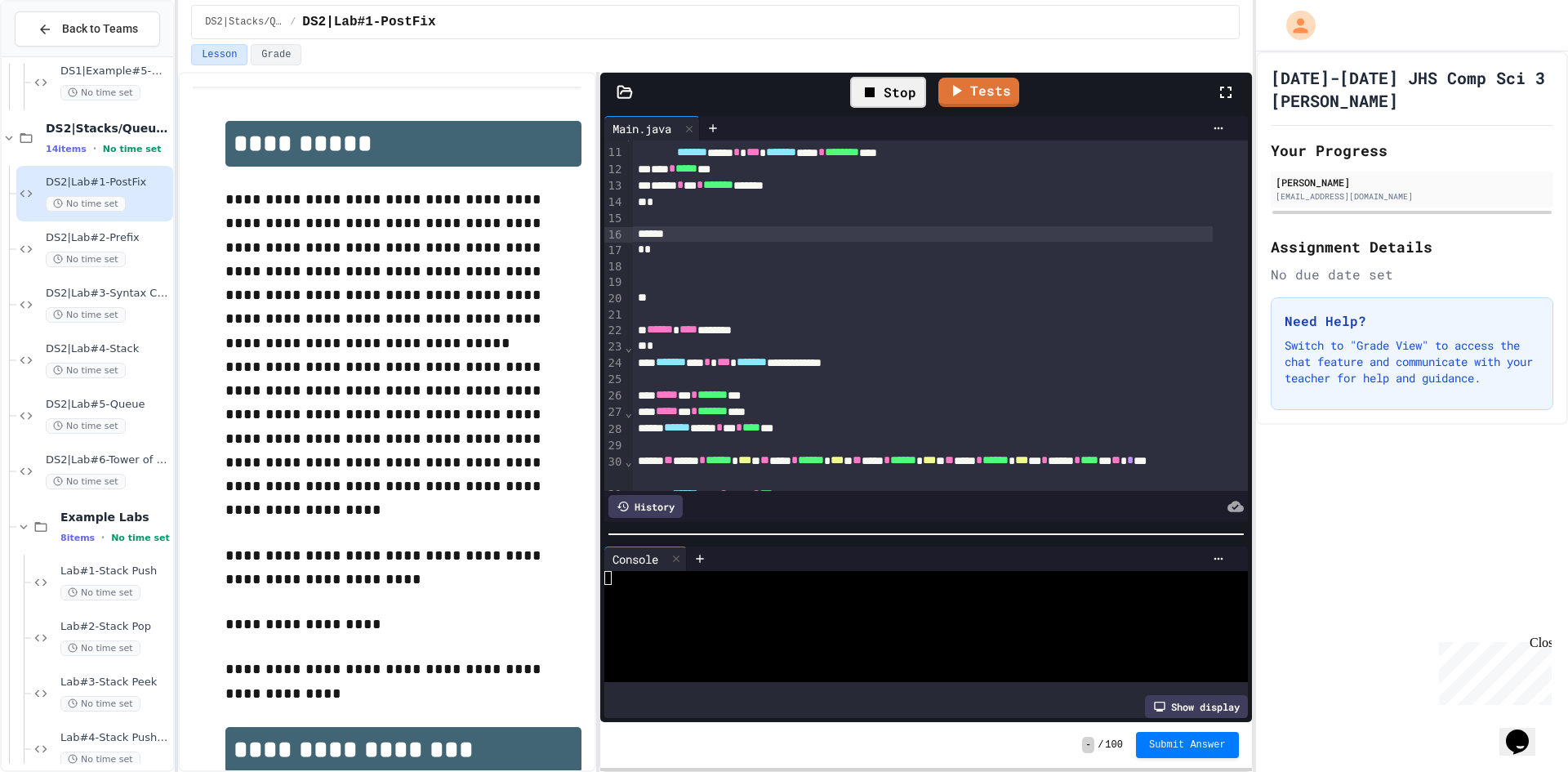
click at [823, 526] on div at bounding box center [926, 534] width 651 height 16
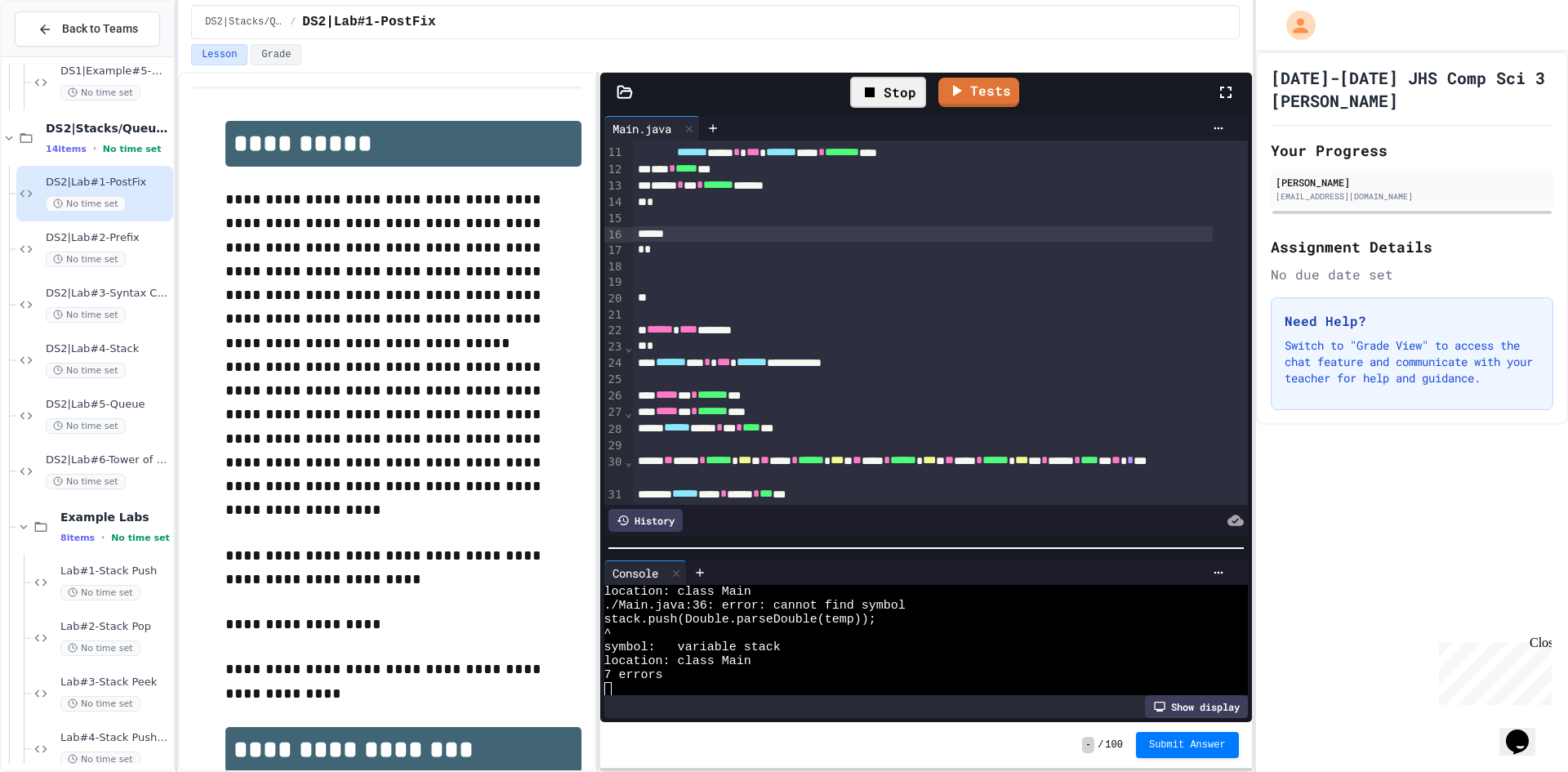
click at [817, 547] on div at bounding box center [926, 548] width 635 height 2
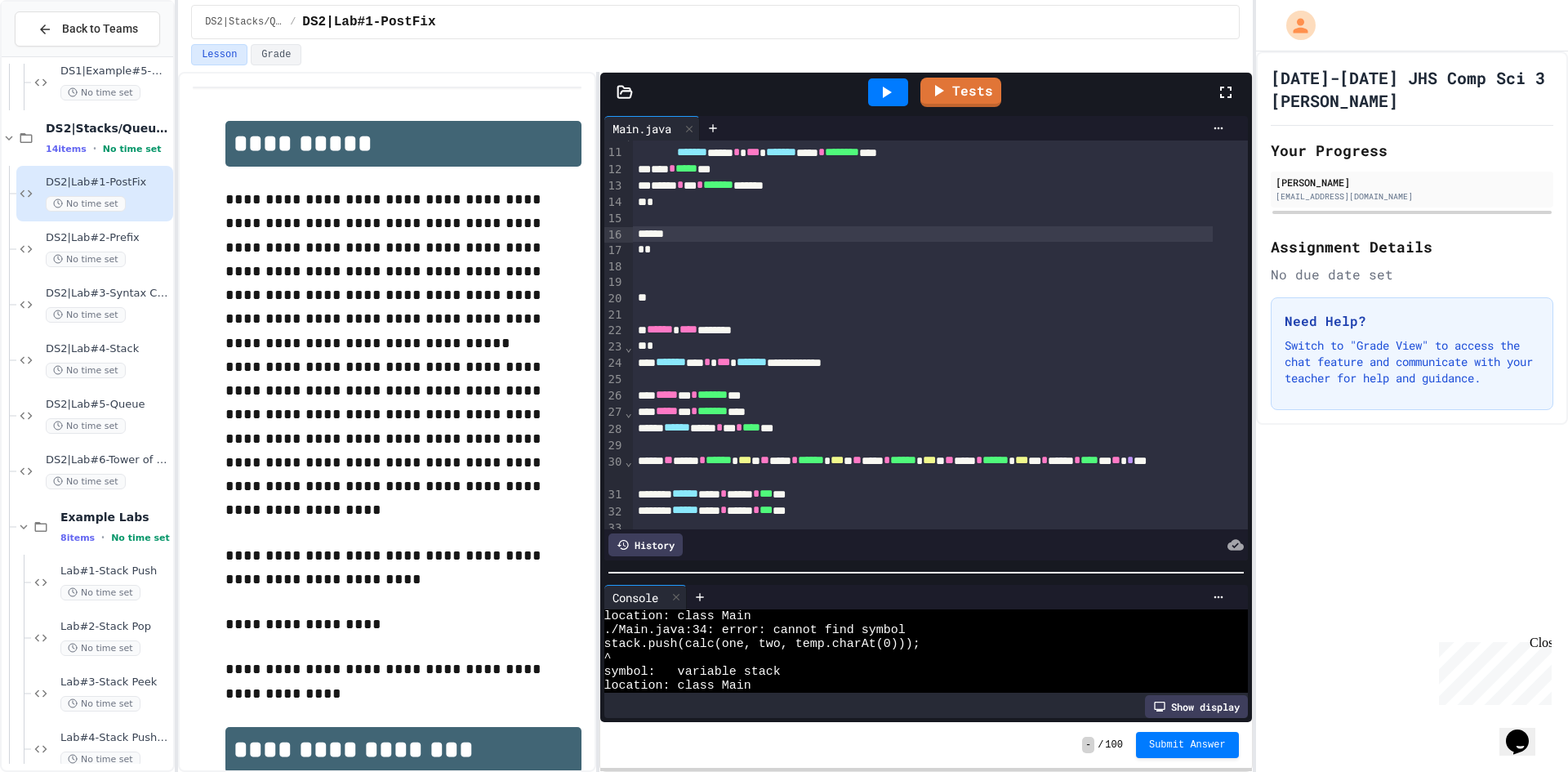
scroll to position [306, 0]
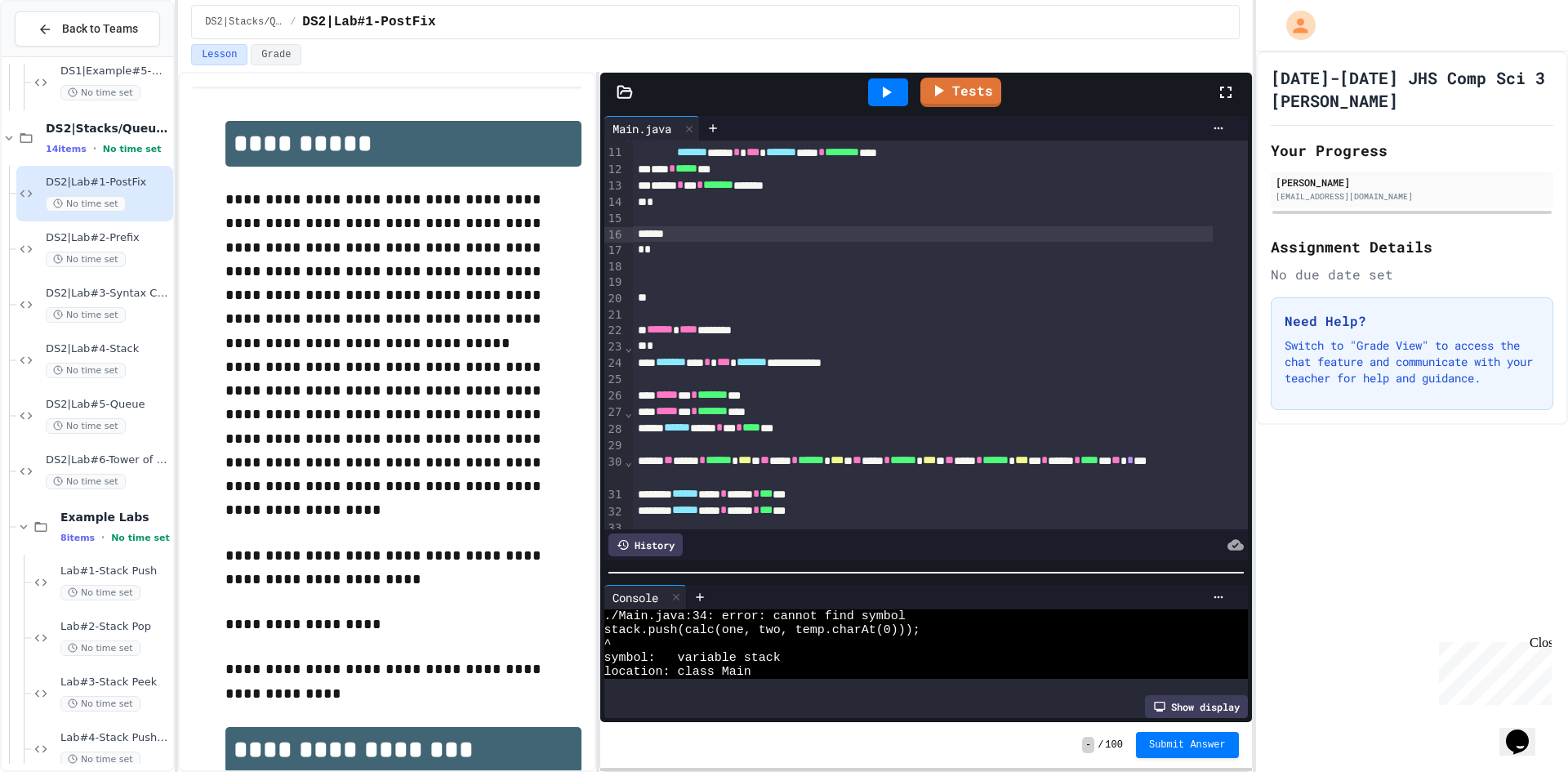
click at [798, 564] on div at bounding box center [926, 572] width 651 height 16
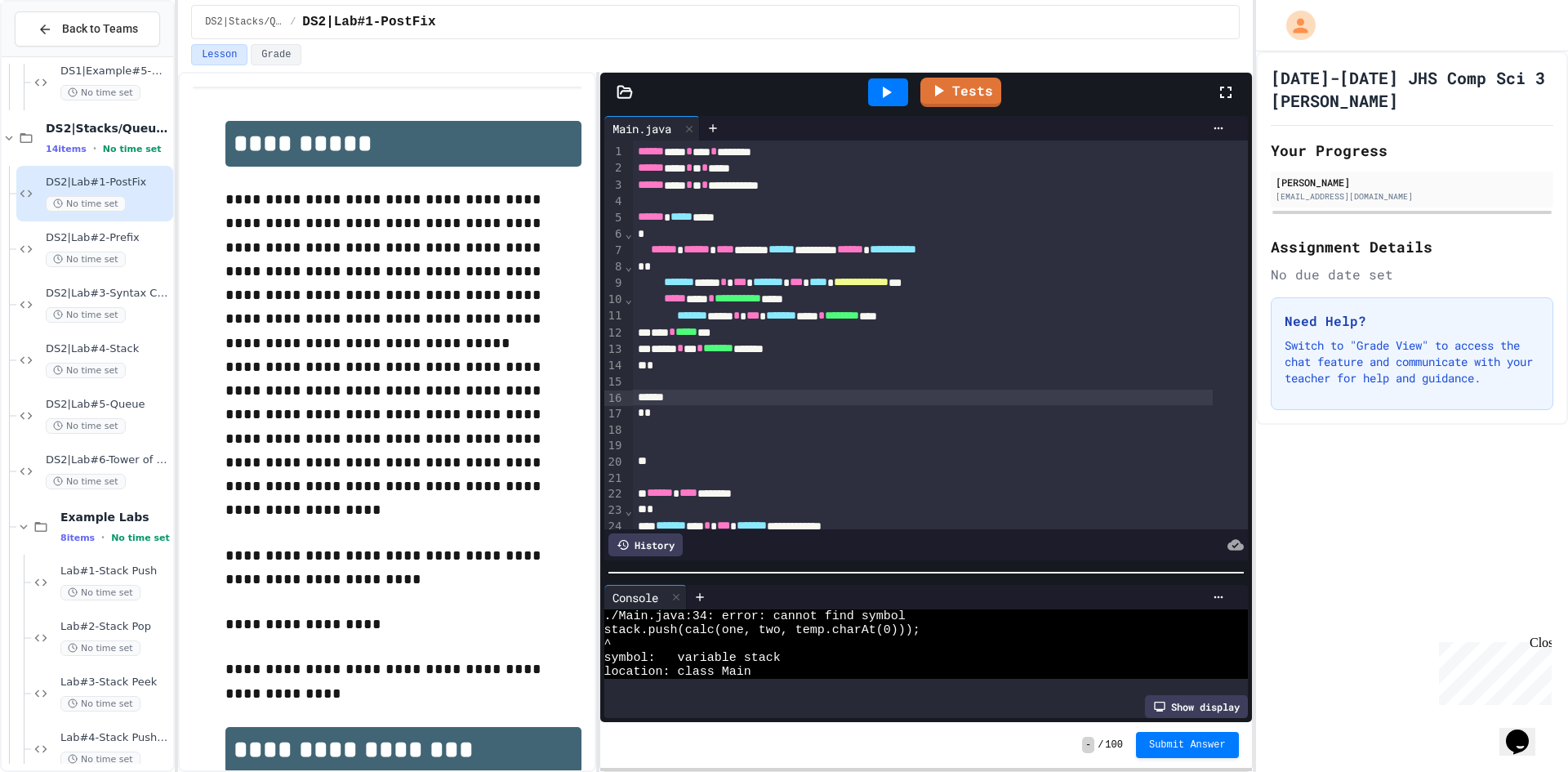
scroll to position [341, 0]
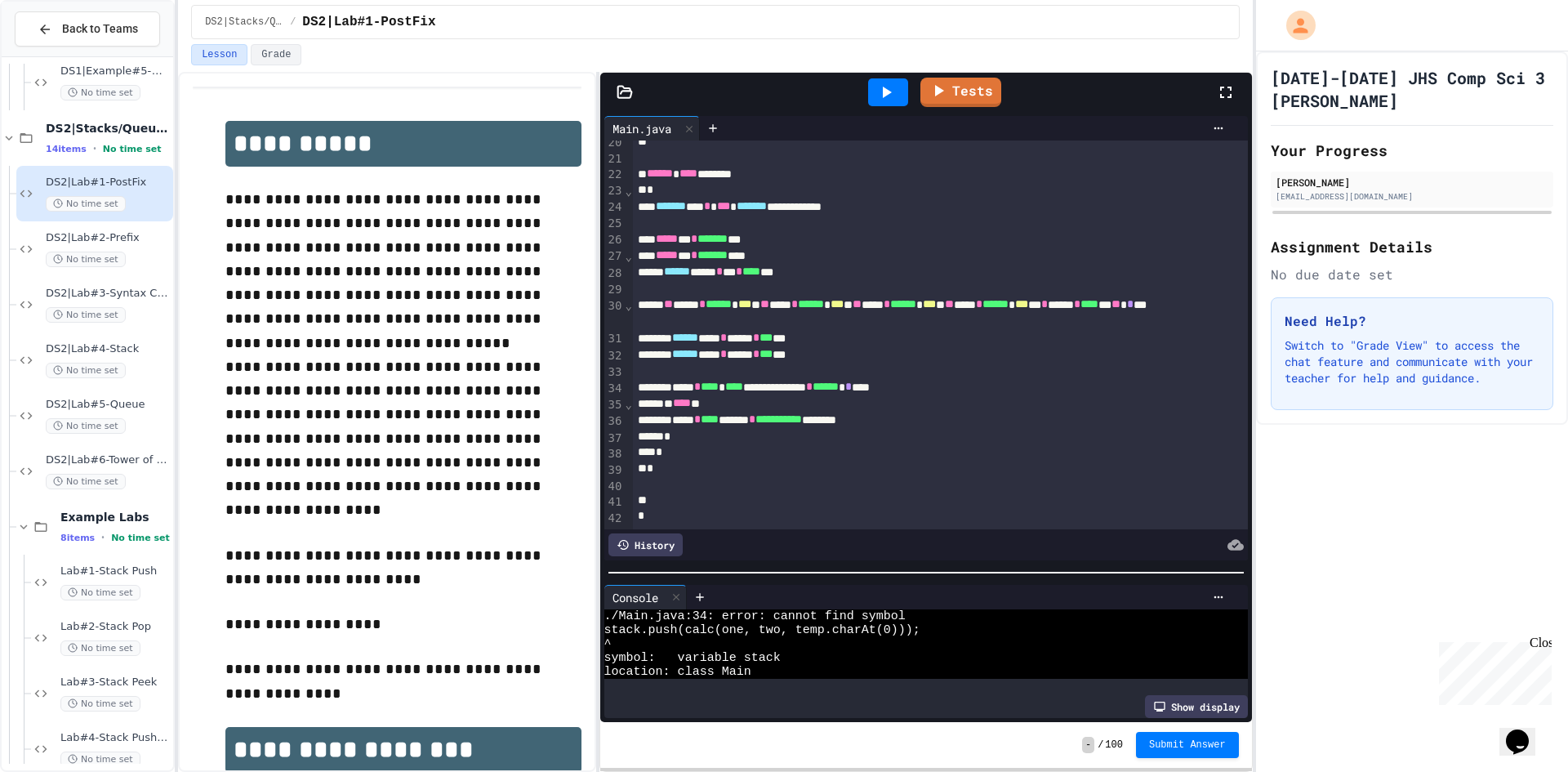
click at [812, 476] on div at bounding box center [941, 484] width 615 height 16
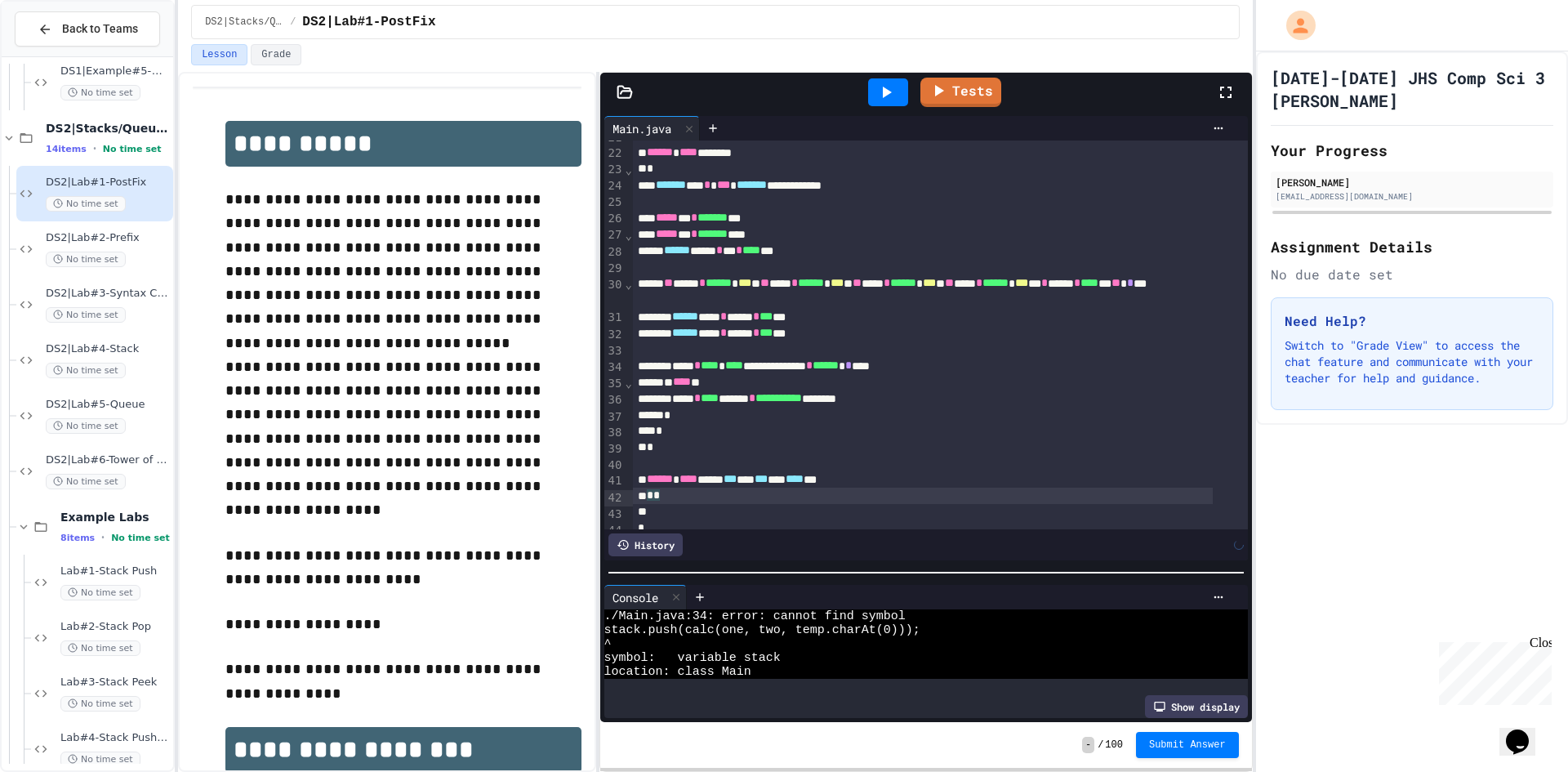
scroll to position [357, 0]
